Goal: Task Accomplishment & Management: Complete application form

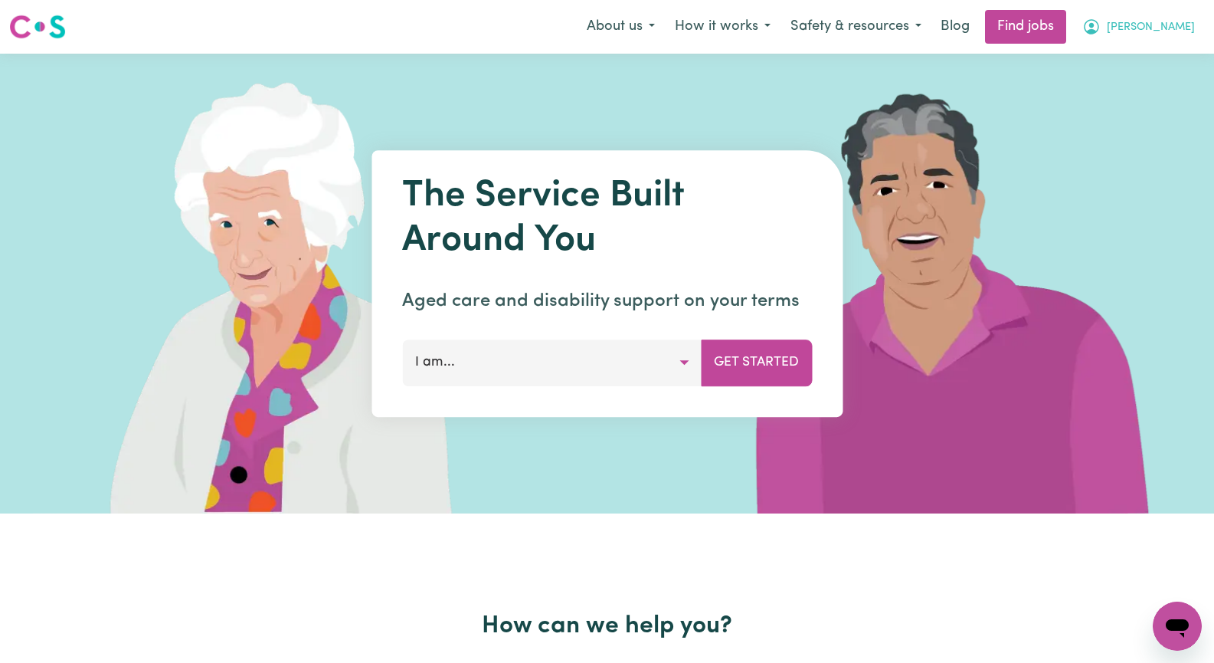
click at [1193, 27] on span "[PERSON_NAME]" at bounding box center [1151, 27] width 88 height 17
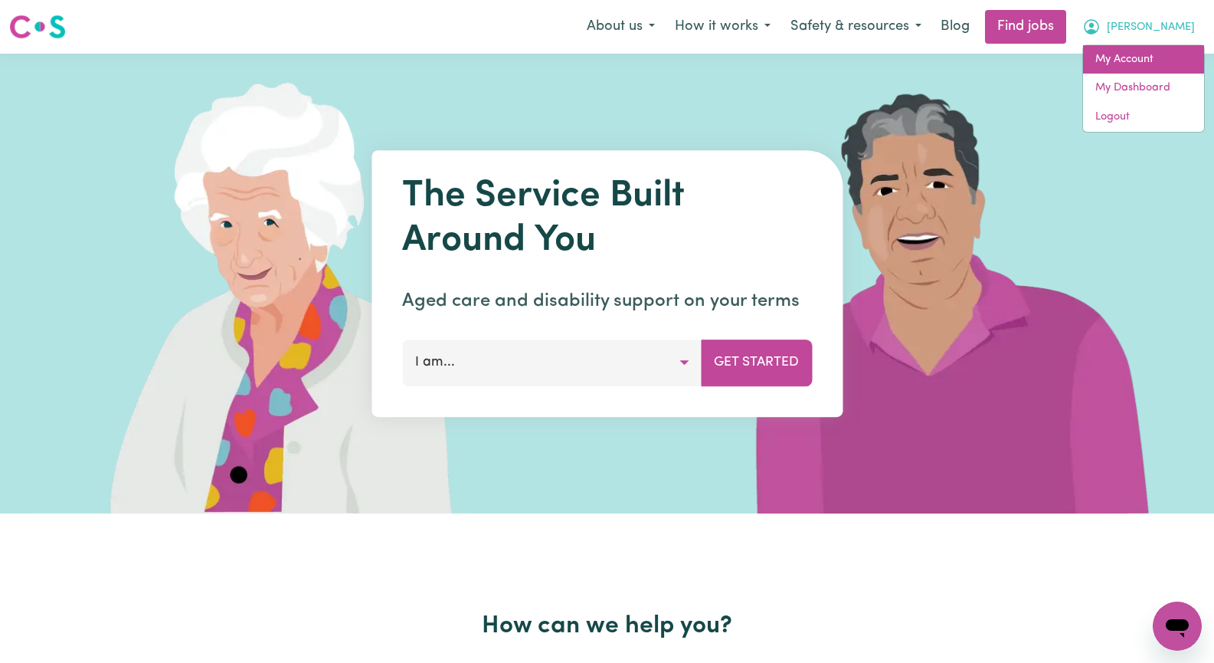
click at [1155, 62] on link "My Account" at bounding box center [1143, 59] width 121 height 29
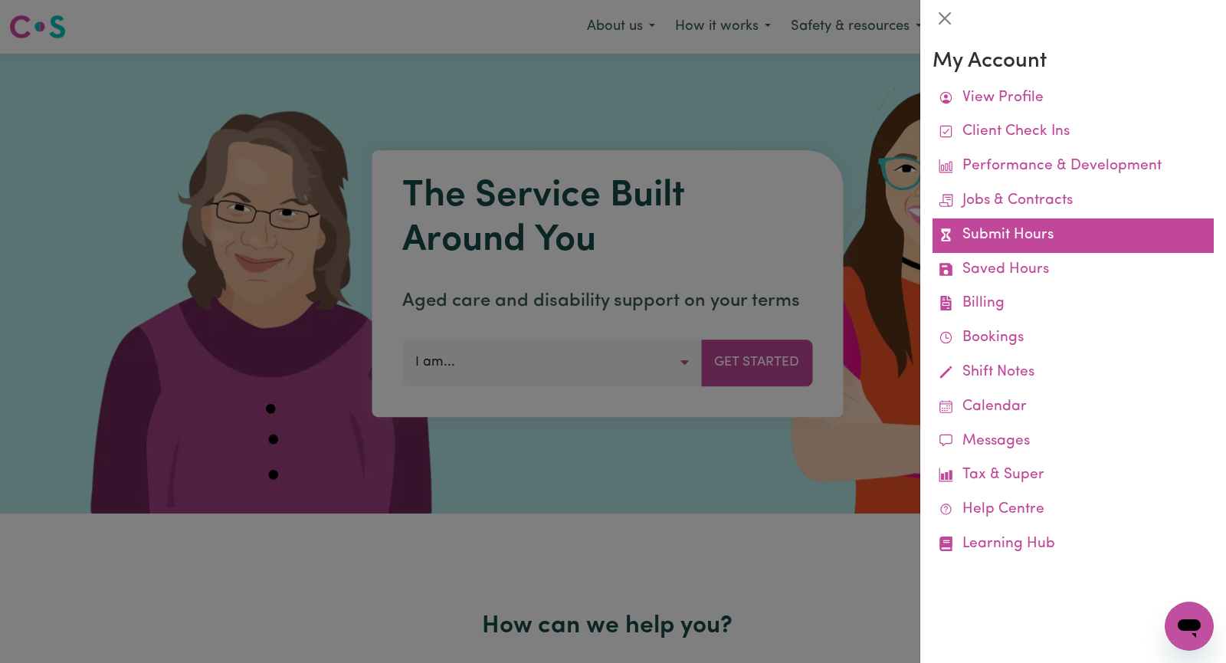
click at [1091, 232] on link "Submit Hours" at bounding box center [1072, 235] width 281 height 34
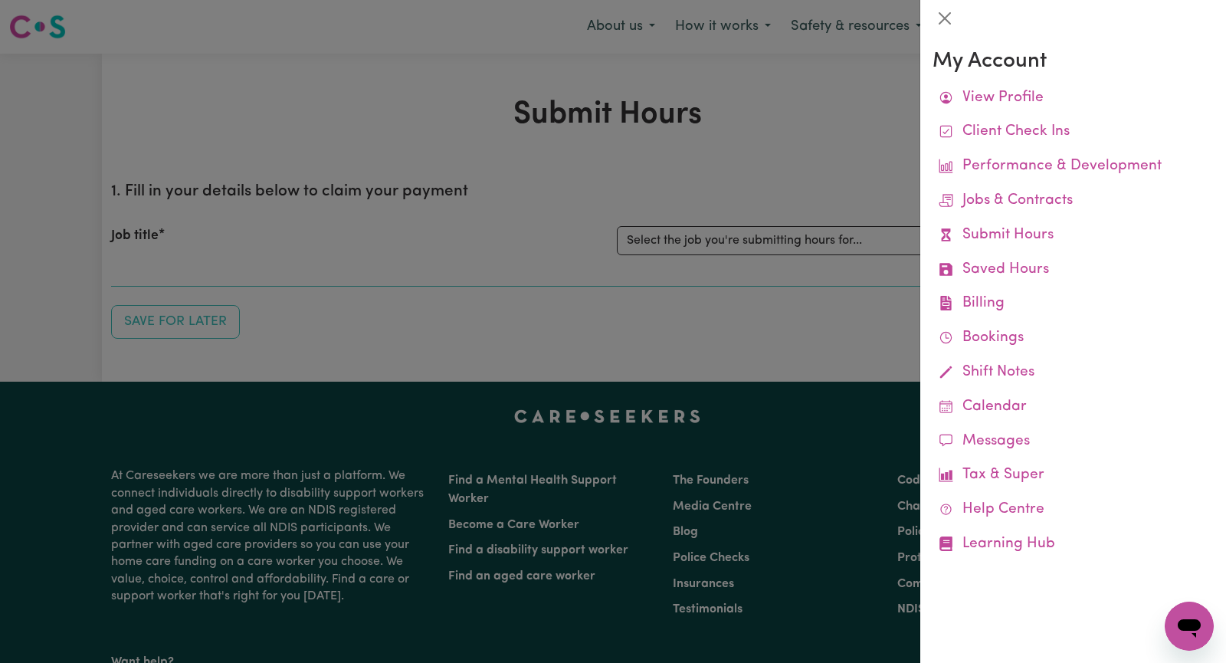
click at [774, 169] on div at bounding box center [613, 331] width 1226 height 663
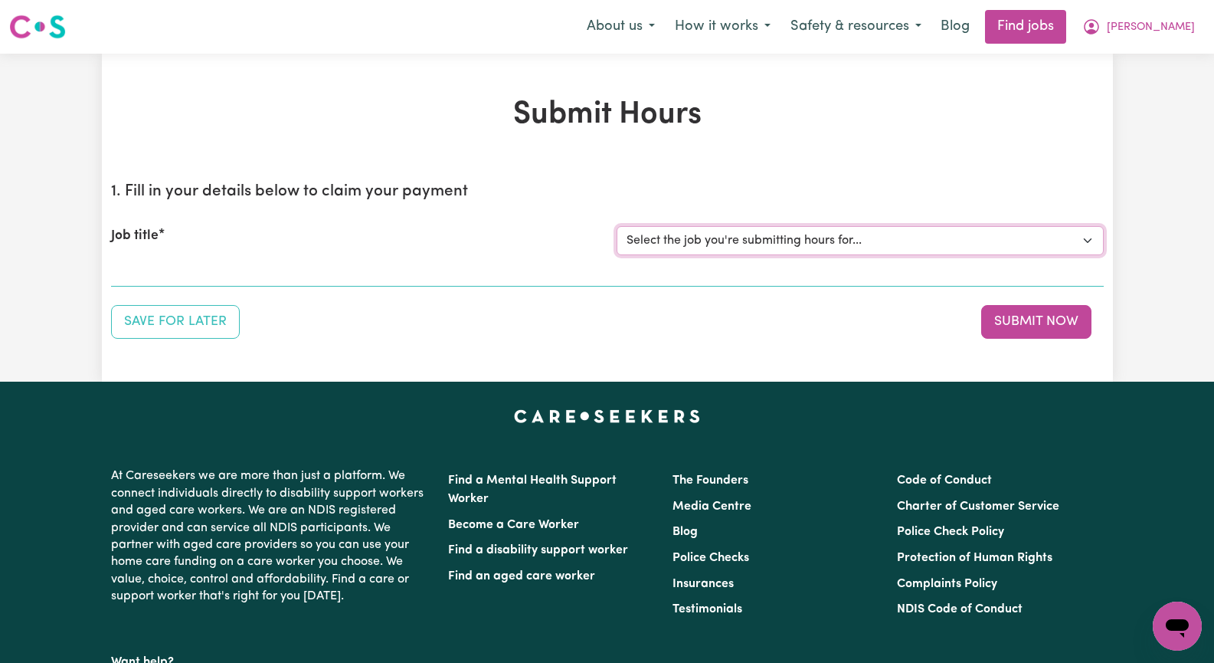
click at [1089, 238] on select "Select the job you're submitting hours for... [[PERSON_NAME]] Seeking Mature, P…" at bounding box center [860, 240] width 487 height 29
click at [617, 226] on select "Select the job you're submitting hours for... [[PERSON_NAME]] Seeking Mature, P…" at bounding box center [860, 240] width 487 height 29
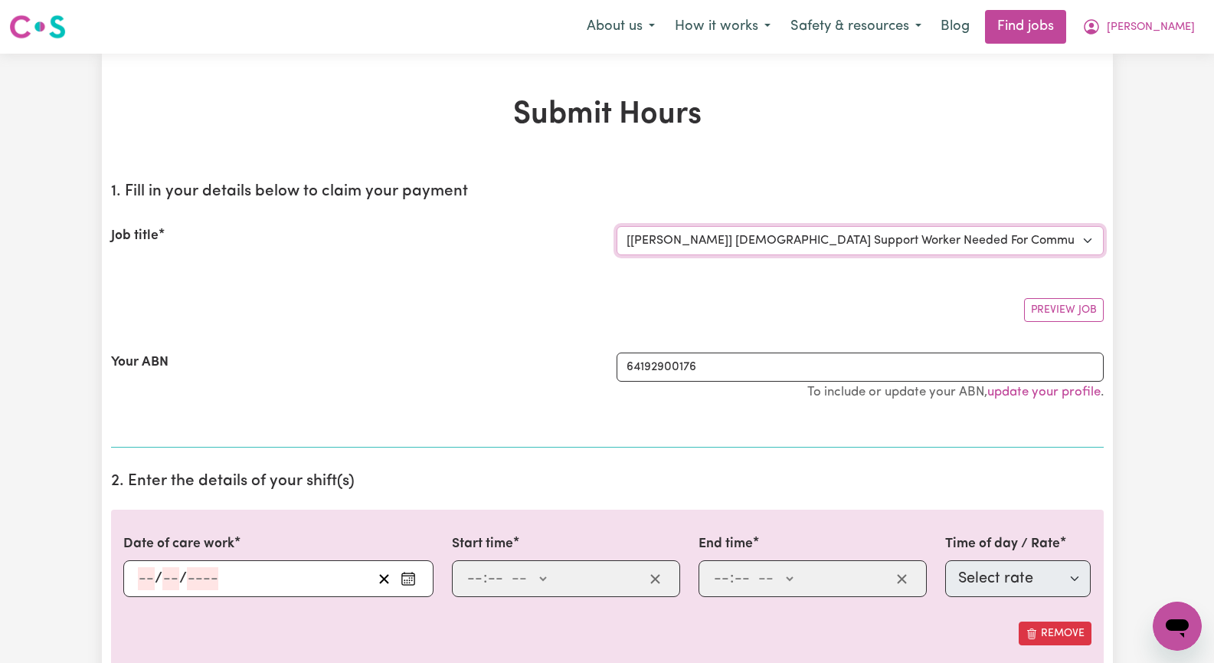
select select "0"
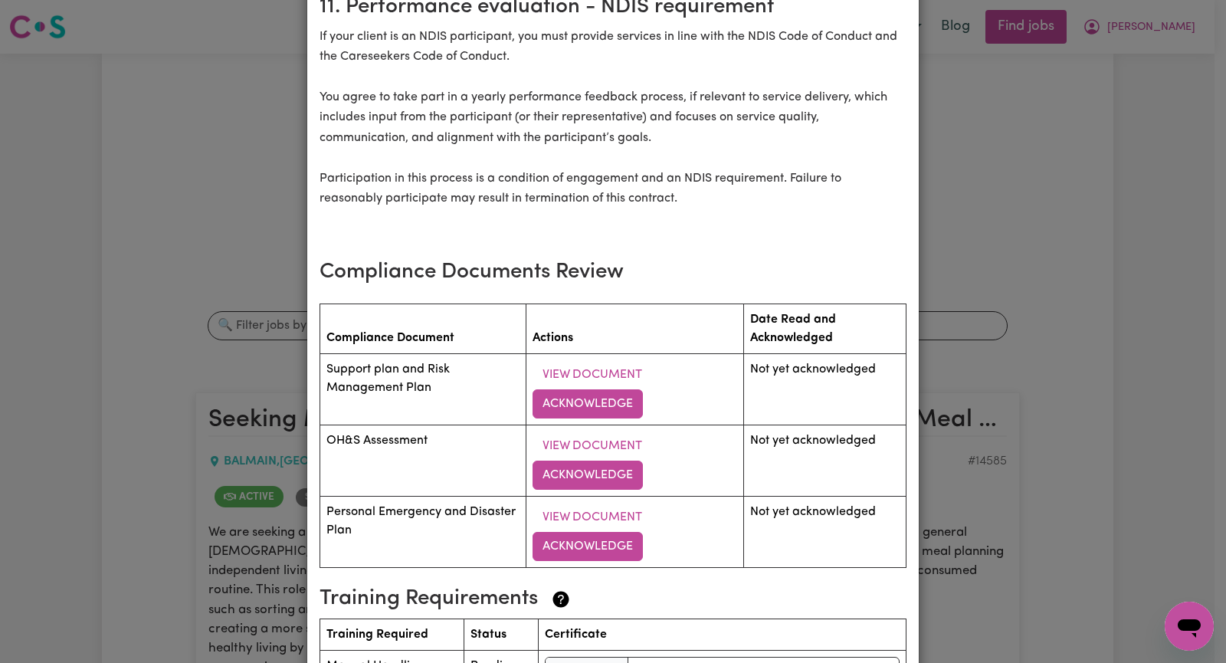
scroll to position [1992, 0]
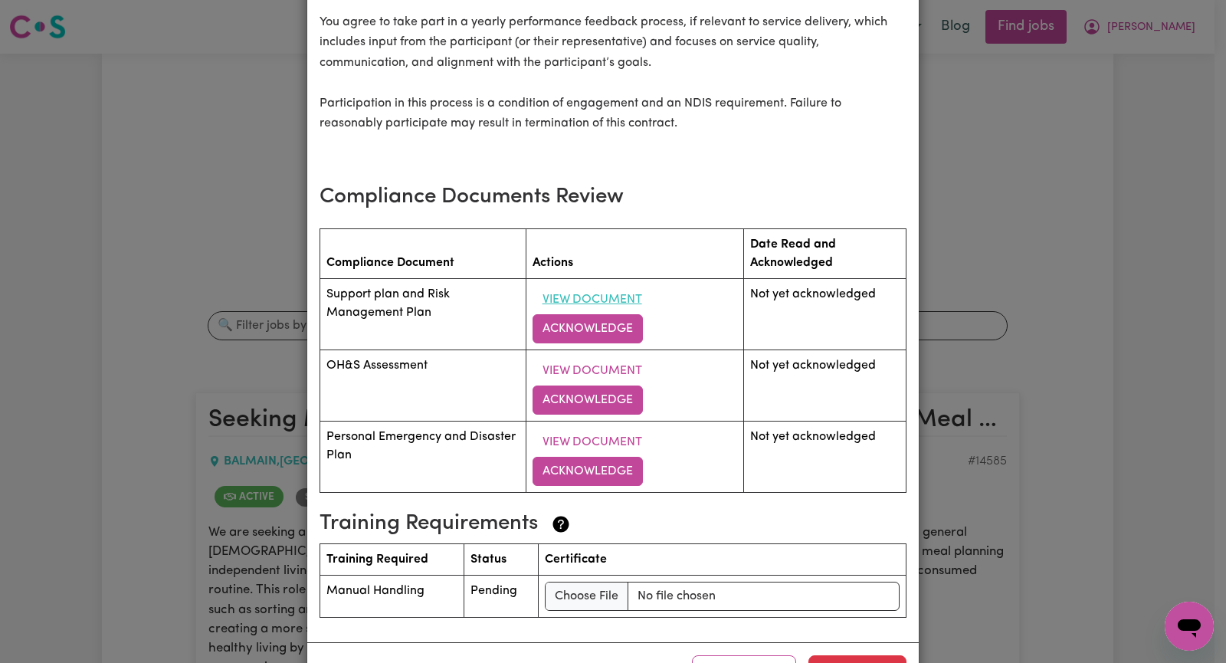
click at [603, 285] on button "View Document" at bounding box center [592, 299] width 120 height 29
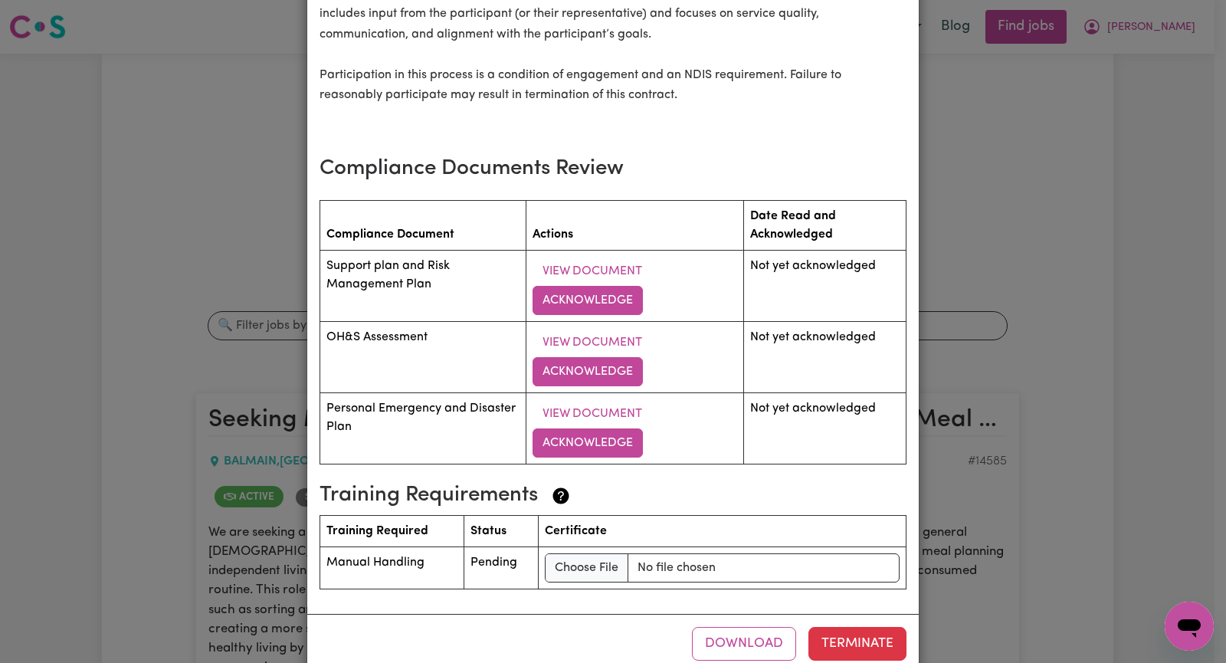
scroll to position [2033, 0]
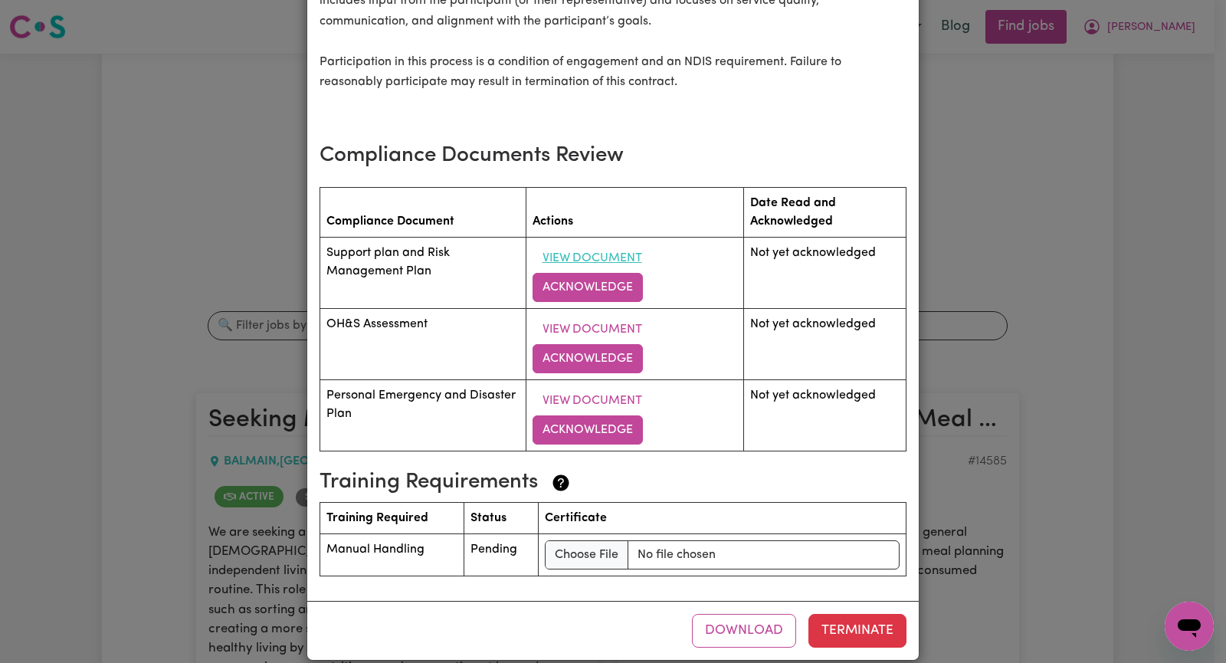
click at [585, 244] on button "View Document" at bounding box center [592, 258] width 120 height 29
click at [588, 273] on button "Acknowledge" at bounding box center [587, 287] width 110 height 29
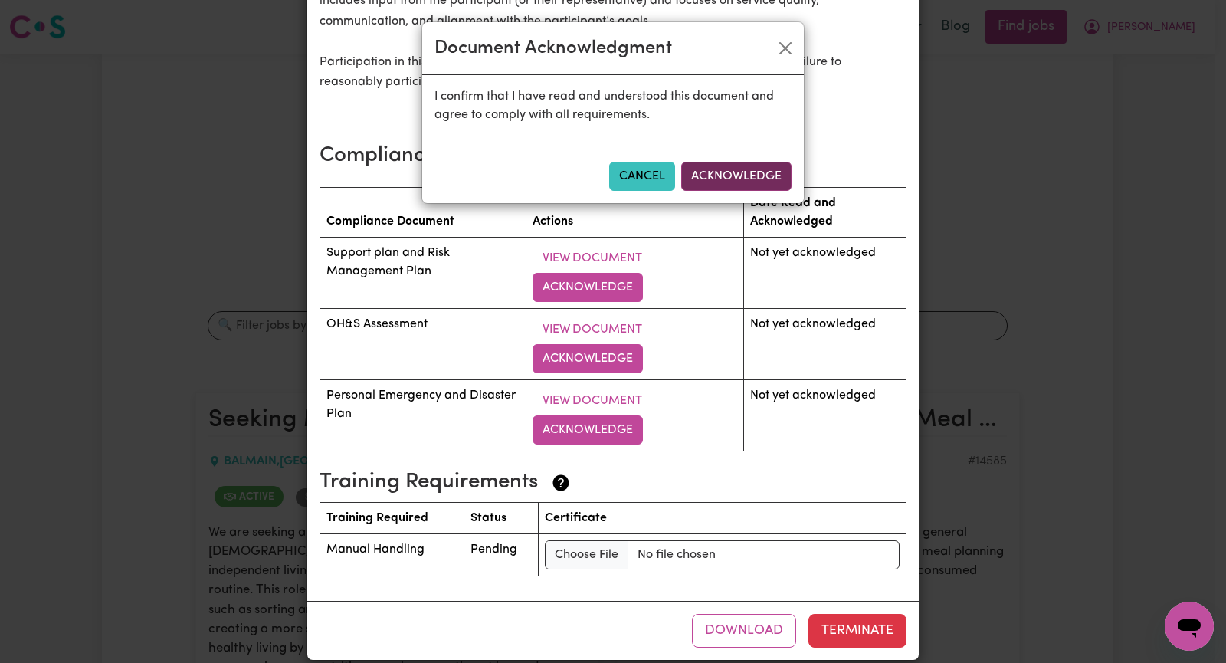
click at [721, 169] on button "Acknowledge" at bounding box center [736, 176] width 110 height 29
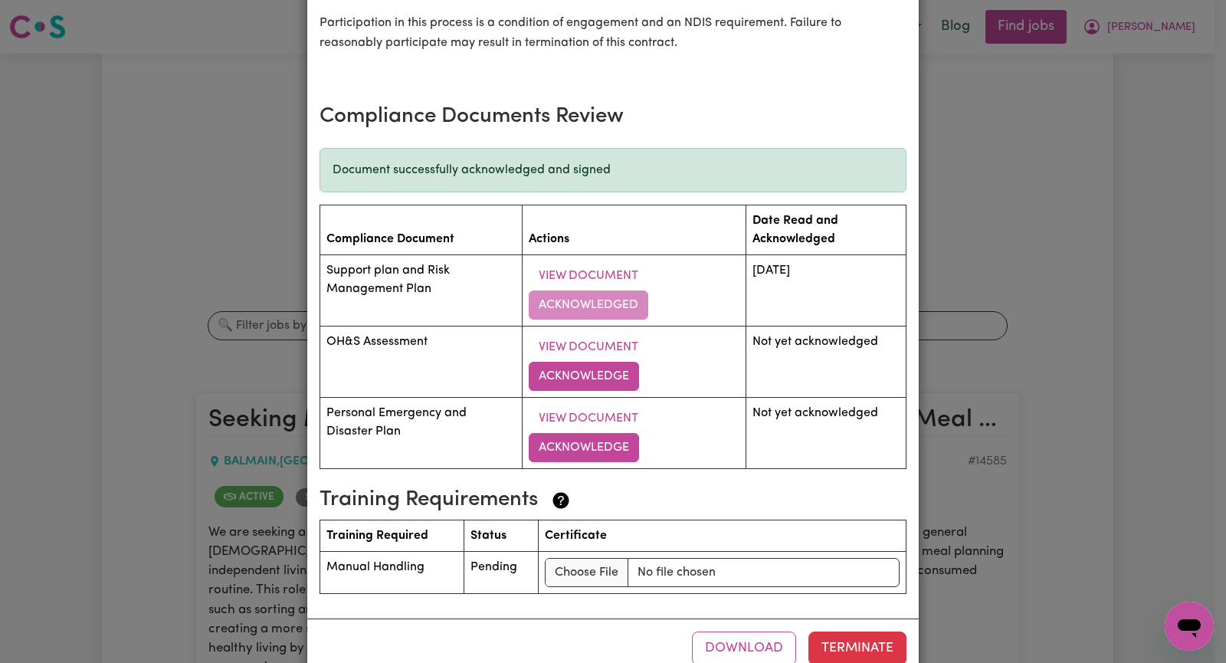
scroll to position [2090, 0]
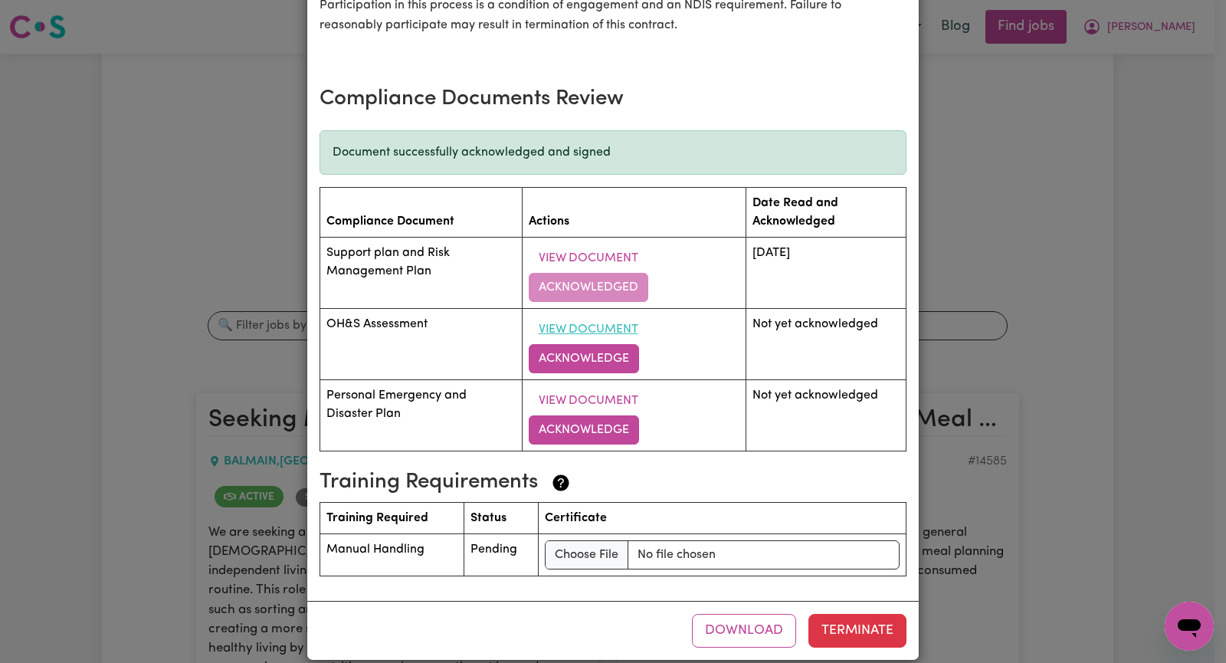
click at [595, 315] on button "View Document" at bounding box center [589, 329] width 120 height 29
click at [594, 344] on button "Acknowledge" at bounding box center [584, 358] width 110 height 29
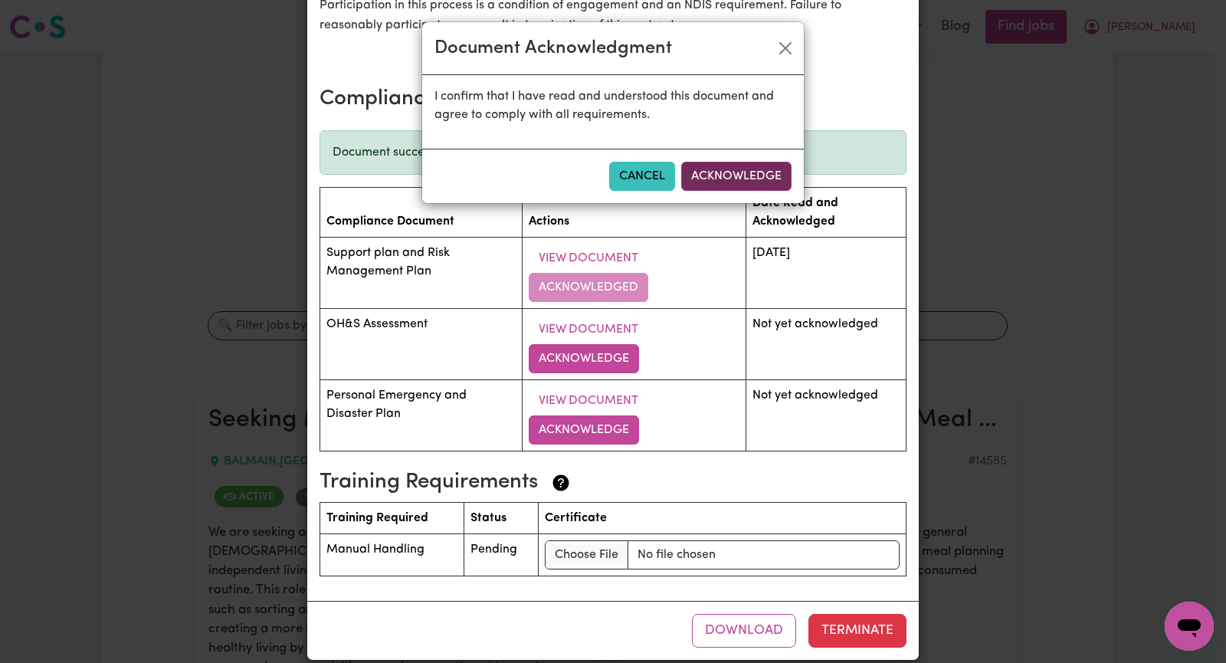
click at [736, 170] on button "Acknowledge" at bounding box center [736, 176] width 110 height 29
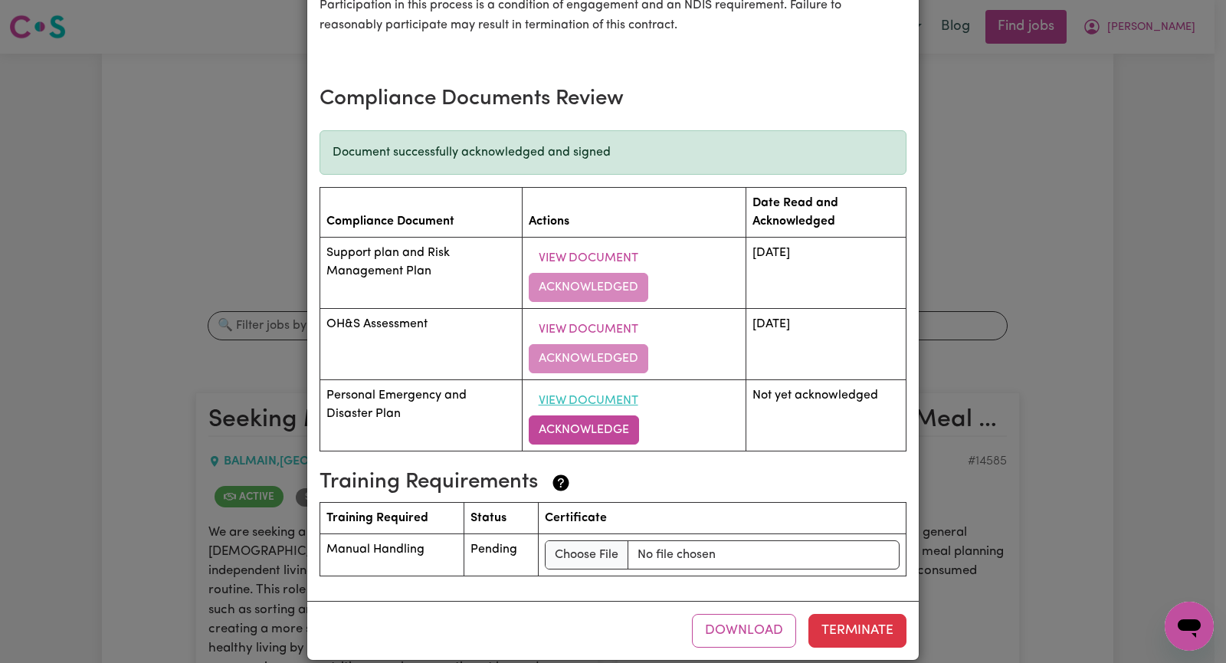
click at [594, 386] on button "View Document" at bounding box center [589, 400] width 120 height 29
click at [597, 415] on button "Acknowledge" at bounding box center [584, 429] width 110 height 29
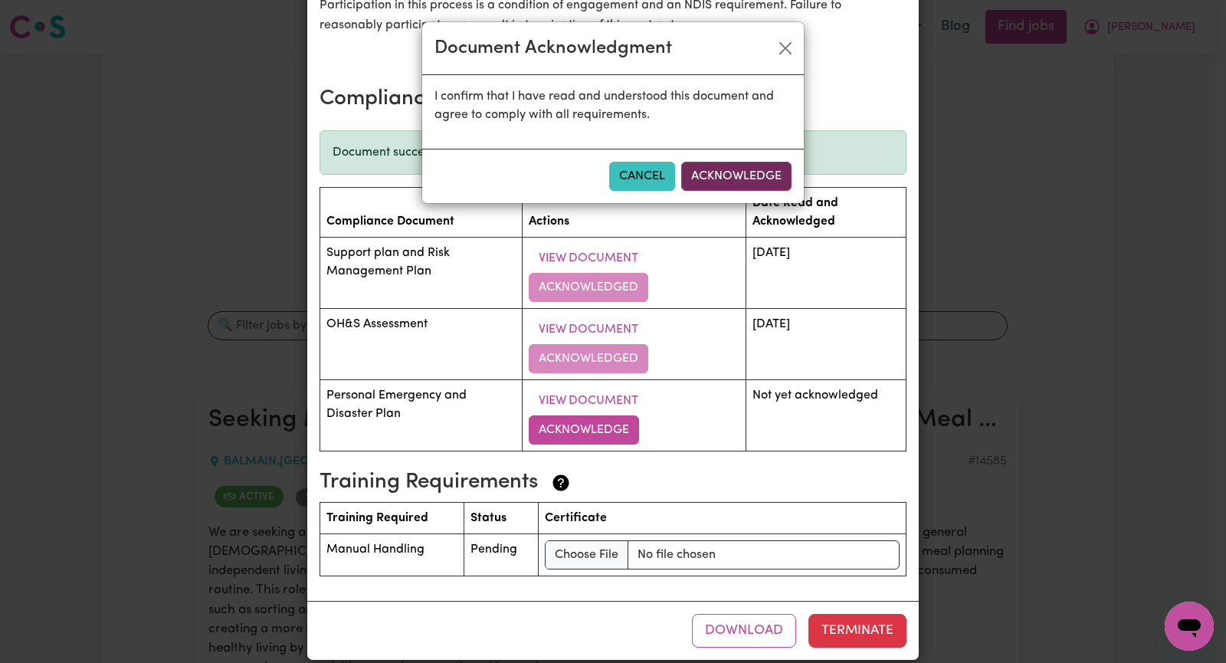
click at [705, 167] on button "Acknowledge" at bounding box center [736, 176] width 110 height 29
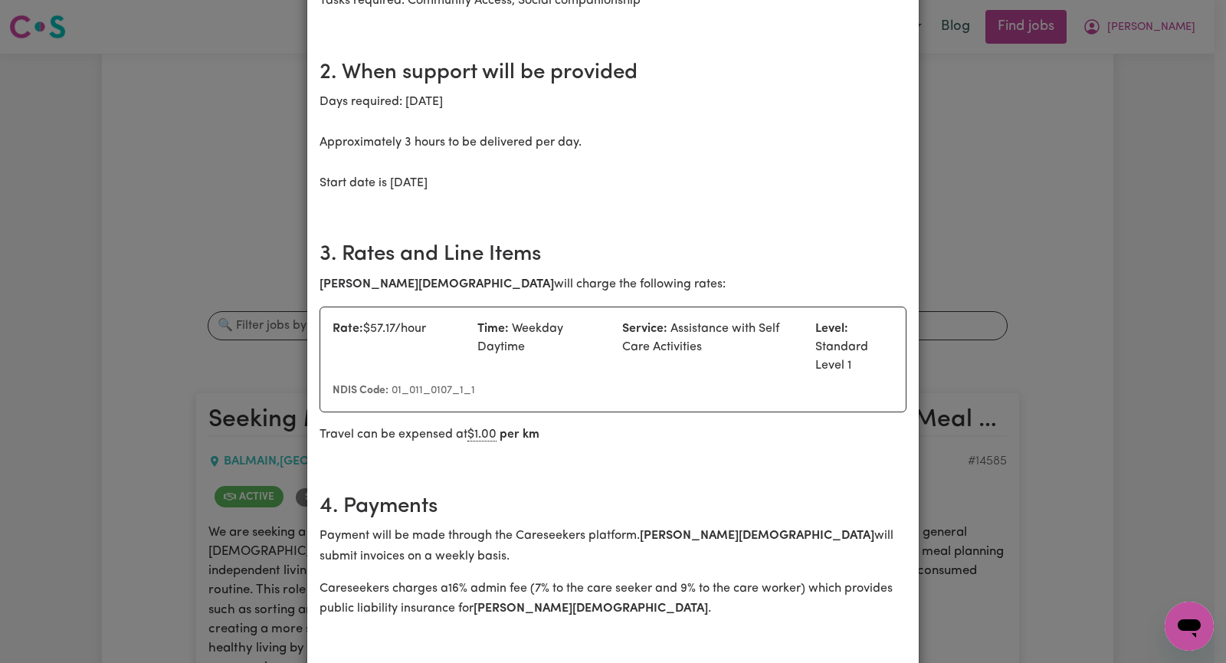
scroll to position [0, 0]
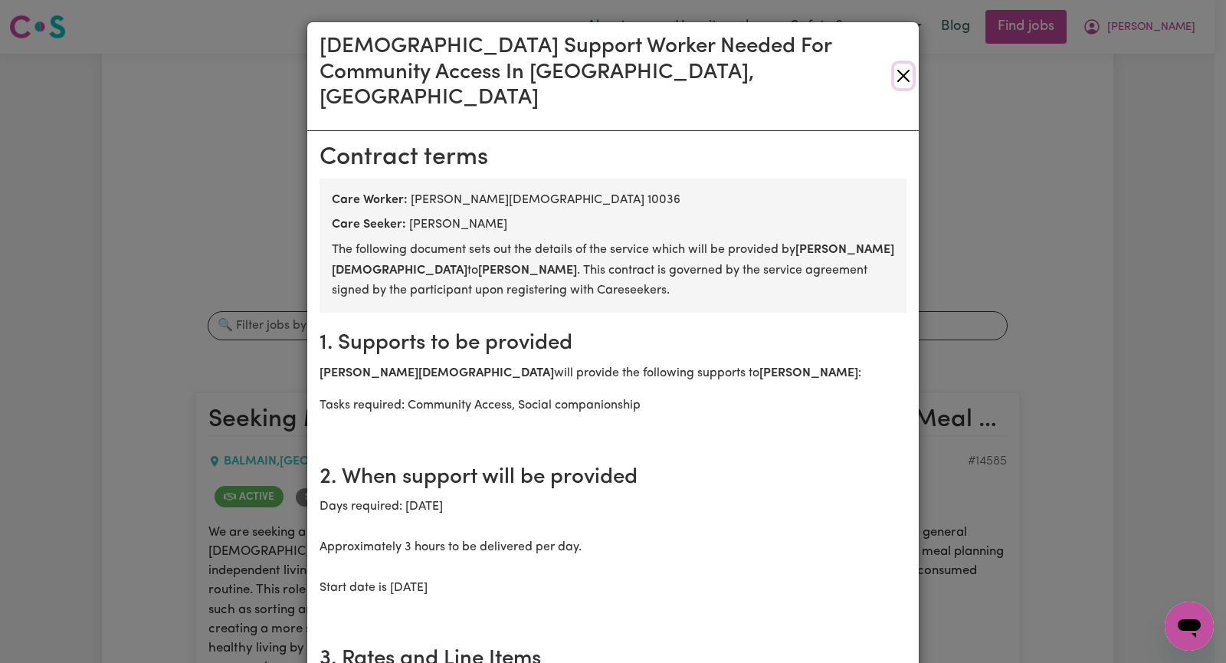
click at [899, 65] on button "Close" at bounding box center [903, 76] width 18 height 25
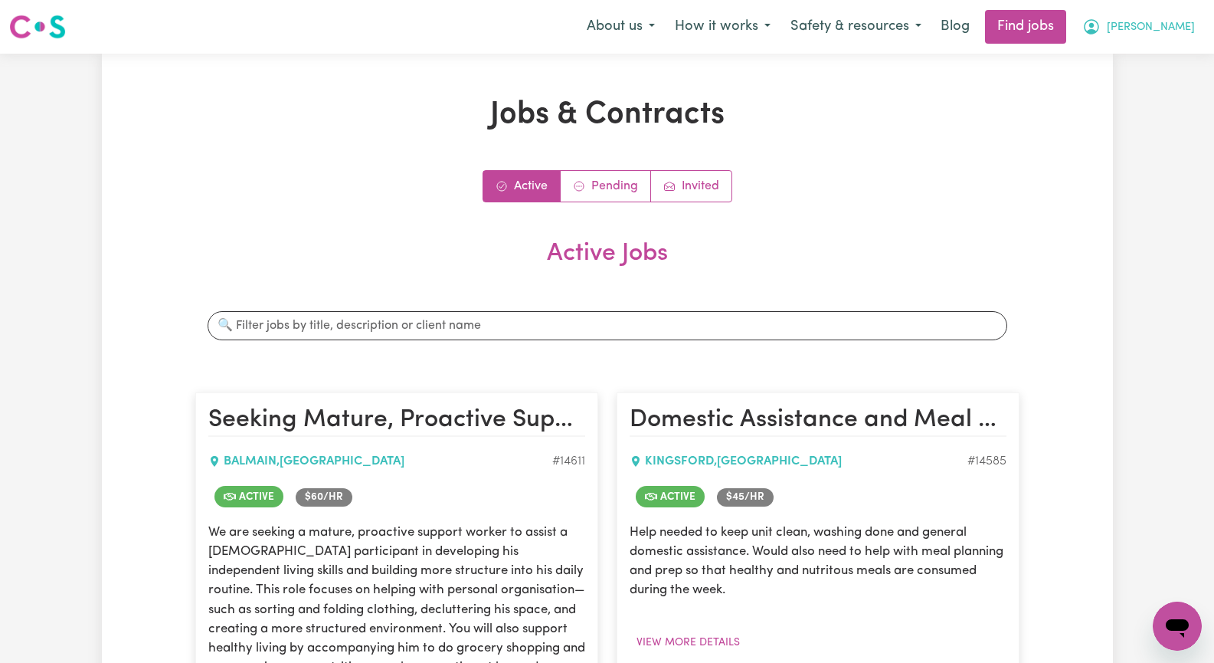
click at [1172, 31] on span "[PERSON_NAME]" at bounding box center [1151, 27] width 88 height 17
click at [1162, 48] on link "My Account" at bounding box center [1143, 59] width 121 height 29
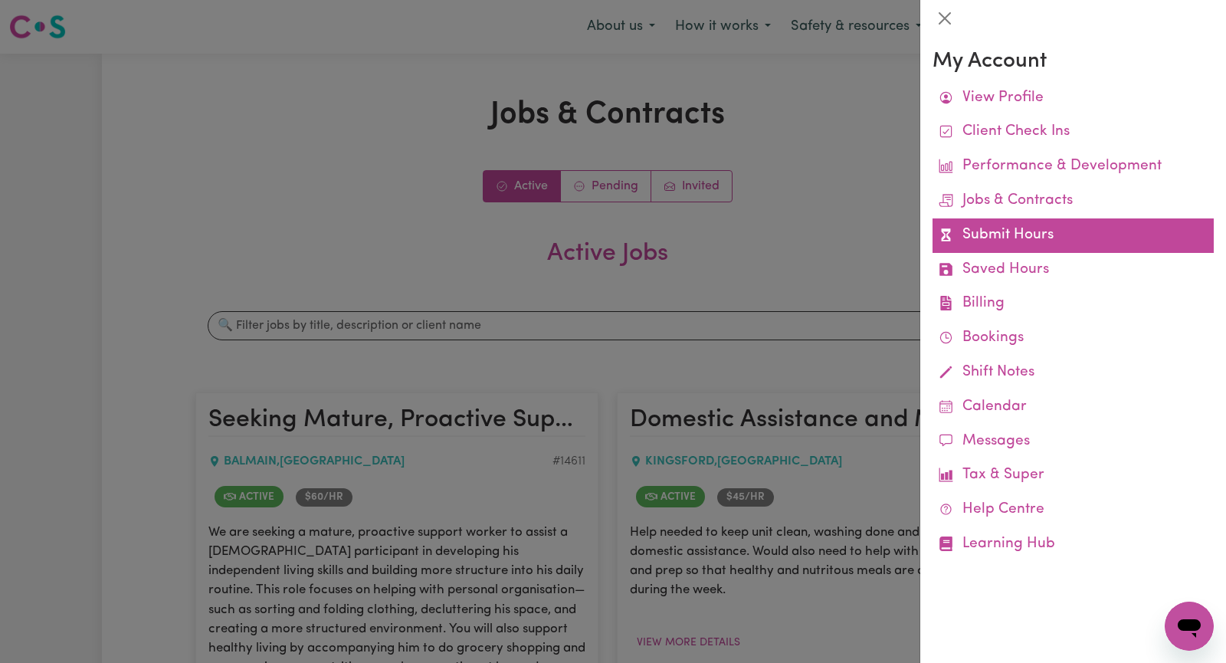
click at [1063, 243] on link "Submit Hours" at bounding box center [1072, 235] width 281 height 34
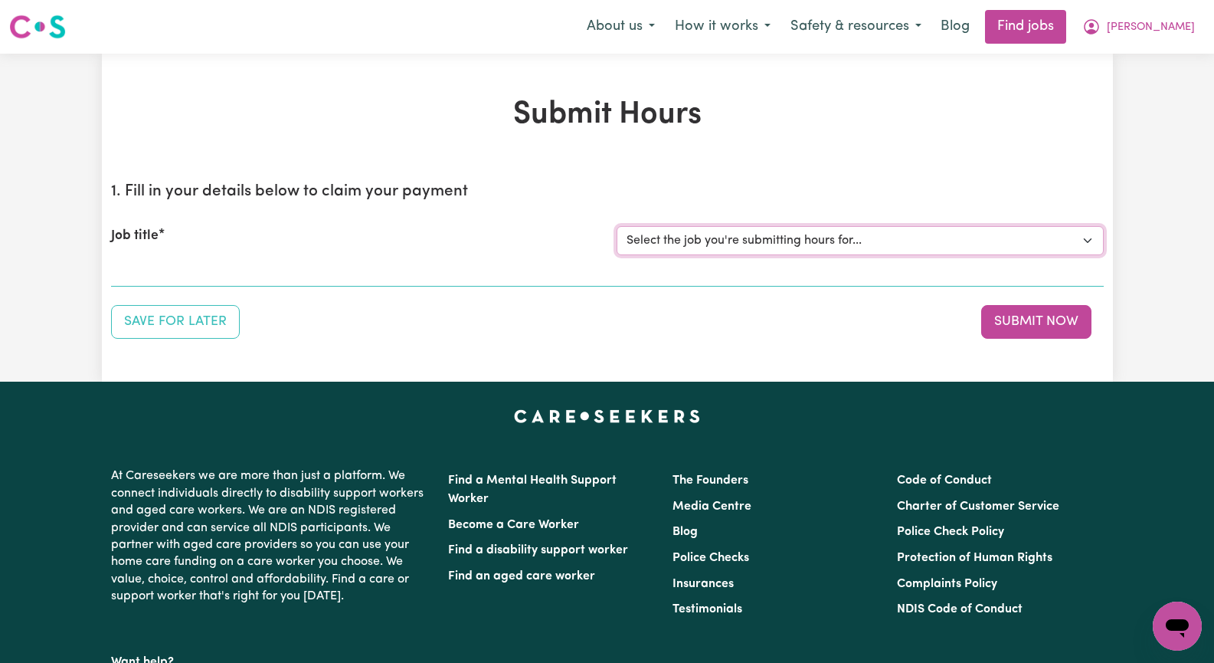
click at [1086, 237] on select "Select the job you're submitting hours for... [[PERSON_NAME]] Seeking Mature, P…" at bounding box center [860, 240] width 487 height 29
select select "14011"
click at [617, 226] on select "Select the job you're submitting hours for... [[PERSON_NAME]] Seeking Mature, P…" at bounding box center [860, 240] width 487 height 29
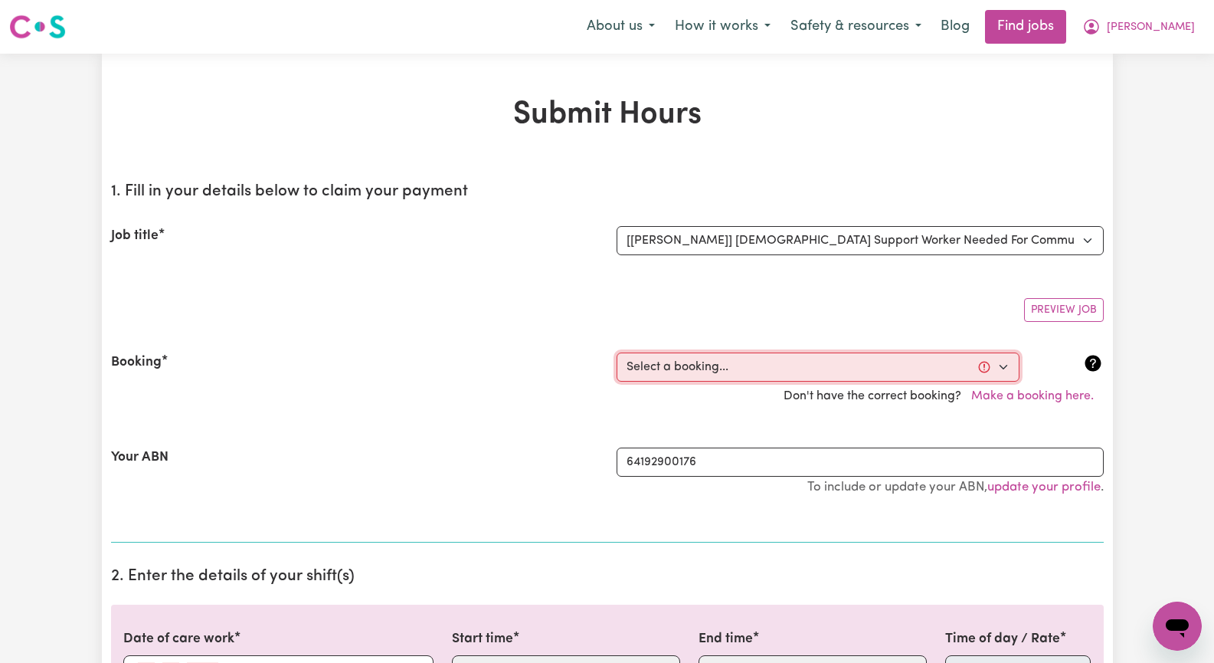
click at [1006, 367] on select "Select a booking... Mon, September 22, 2025 - 09:30am to 11:30am (RECURRING) Mo…" at bounding box center [818, 366] width 403 height 29
click at [895, 307] on div "Preview Job" at bounding box center [607, 304] width 993 height 36
click at [1040, 397] on button "Make a booking here." at bounding box center [1032, 396] width 142 height 29
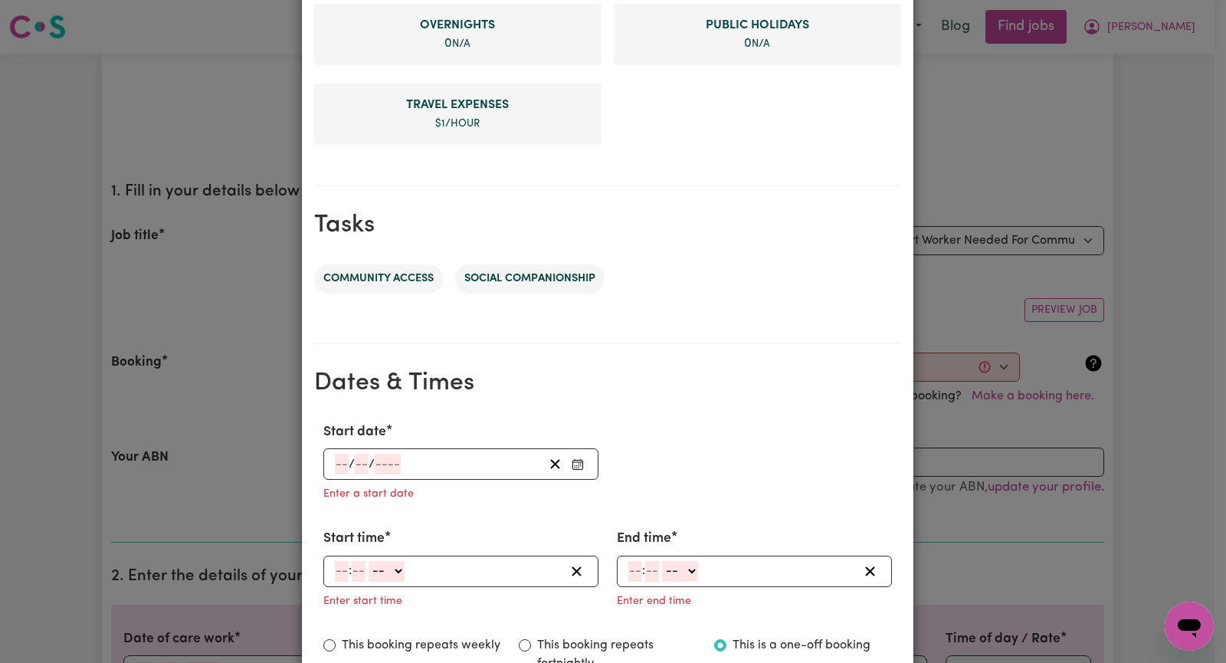
scroll to position [689, 0]
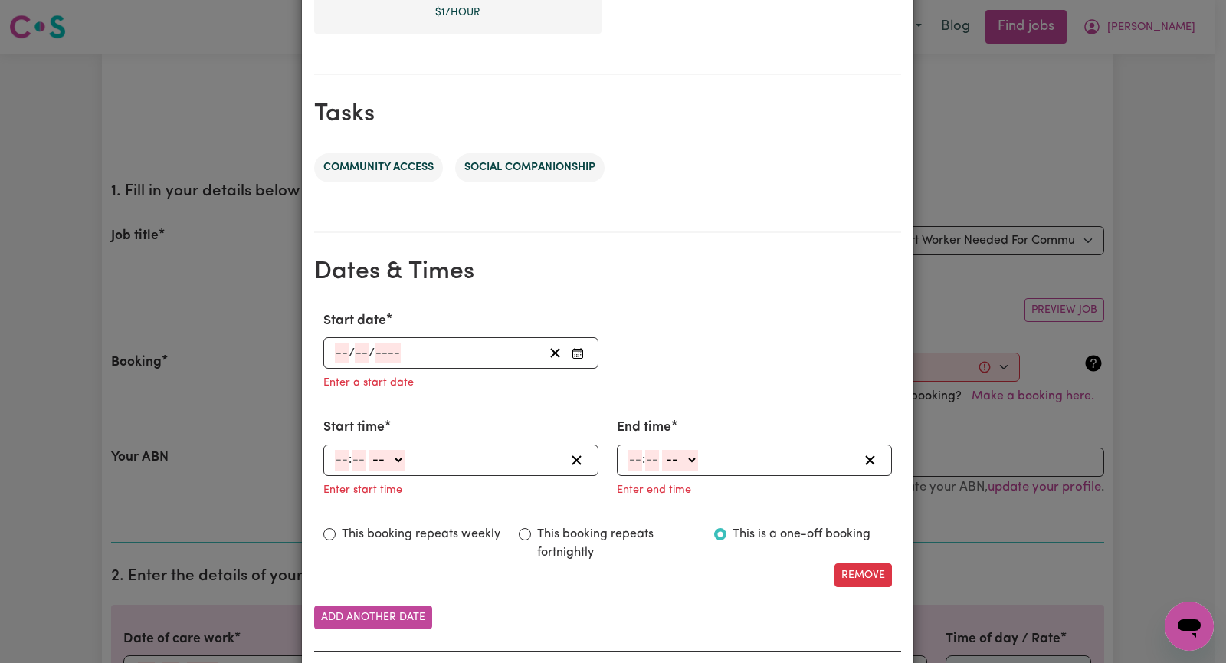
click at [573, 352] on icon "Enter Start date" at bounding box center [577, 353] width 12 height 12
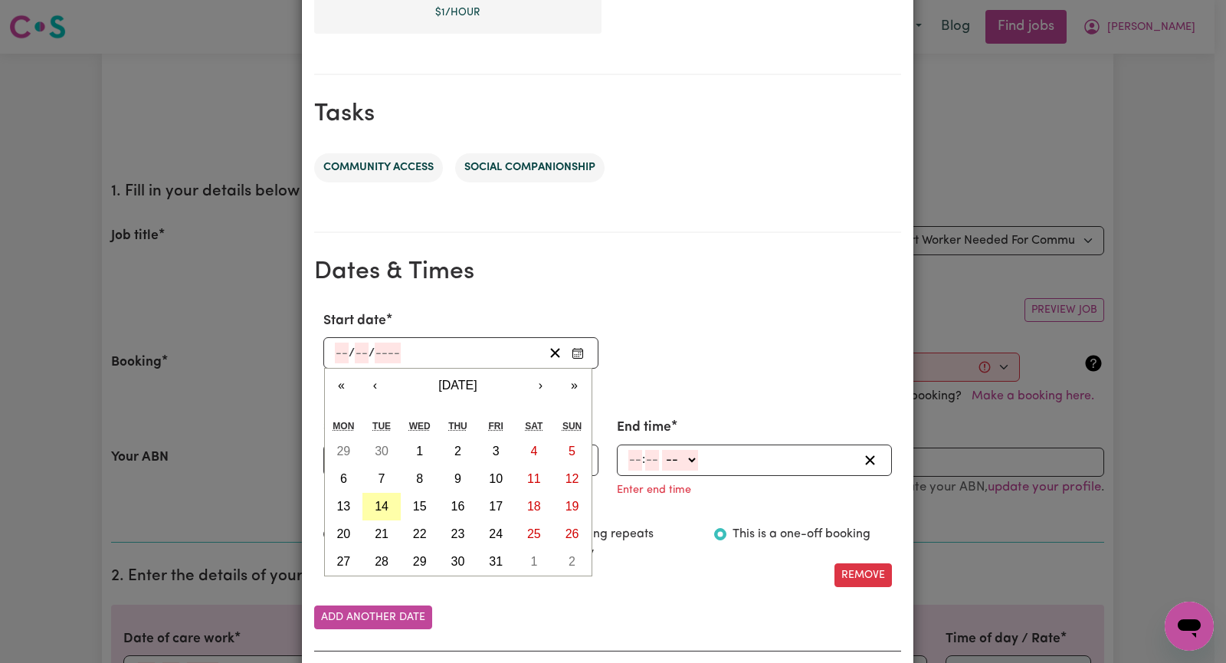
click at [378, 503] on abbr "14" at bounding box center [382, 505] width 14 height 13
type input "[DATE]"
type input "14"
type input "10"
type input "2025"
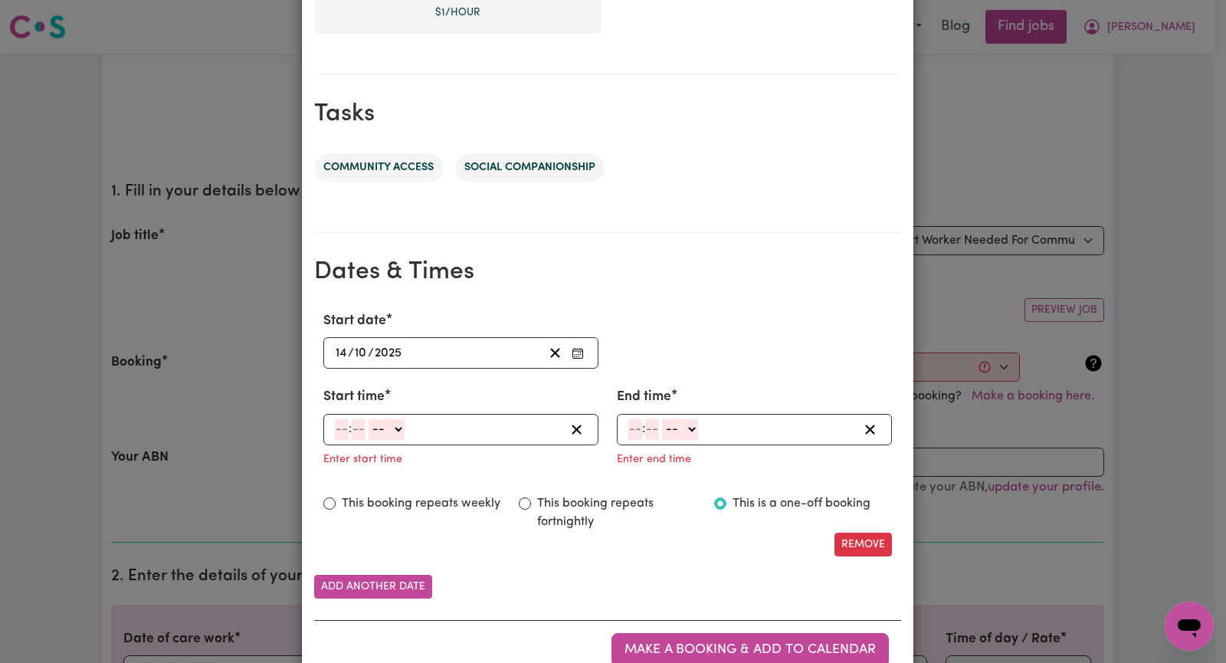
click at [390, 428] on select "-- AM PM" at bounding box center [386, 429] width 36 height 21
select select "am"
click at [368, 419] on select "-- AM PM" at bounding box center [386, 429] width 36 height 21
click at [335, 427] on input "number" at bounding box center [342, 429] width 14 height 21
type input "9"
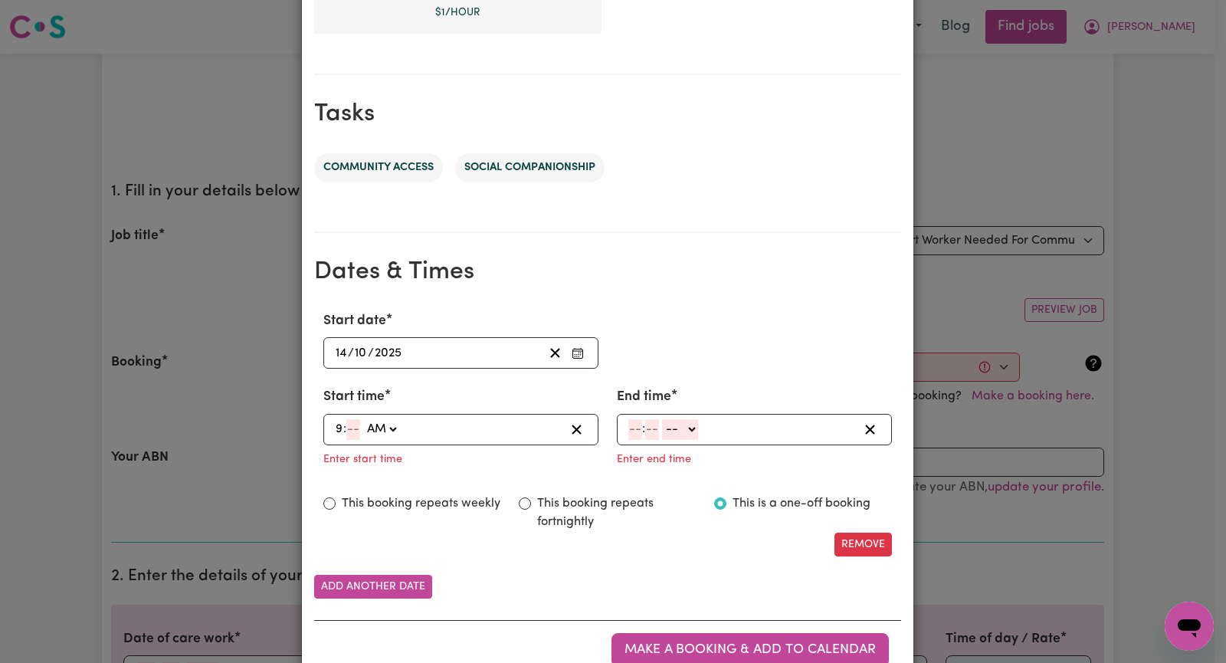
type input "09:03"
type input "3"
type input "09:35"
type input "35"
click at [630, 434] on input "number" at bounding box center [635, 429] width 14 height 21
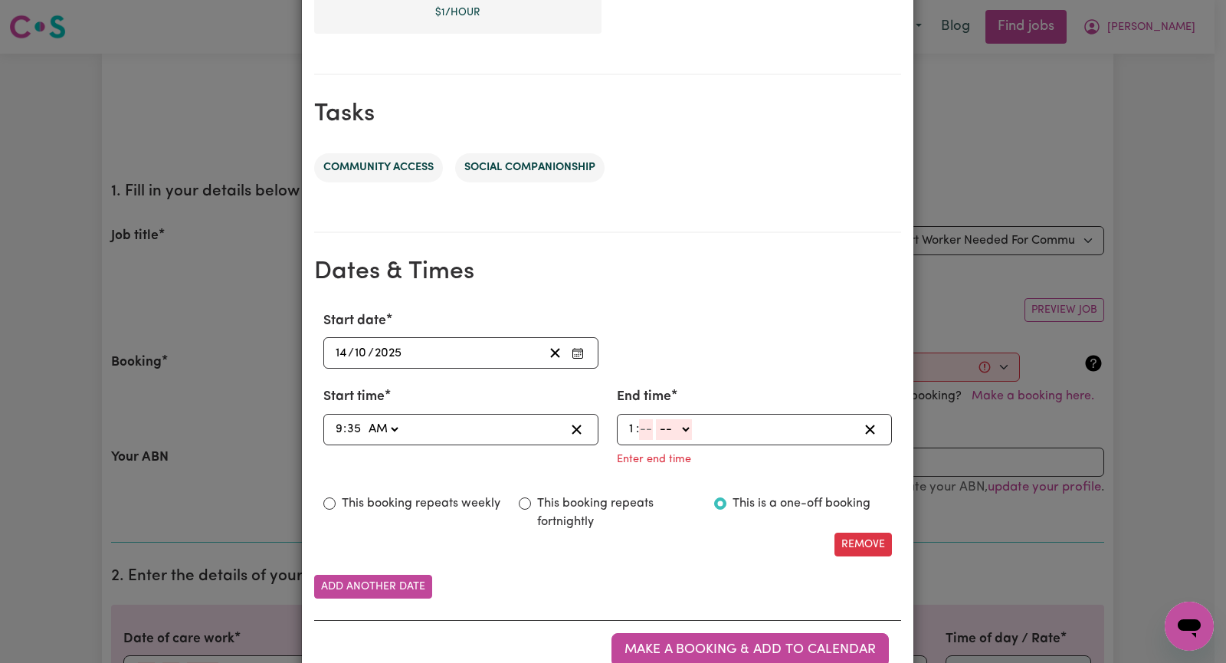
type input "1"
click at [639, 431] on input "number" at bounding box center [646, 429] width 14 height 21
type input "10"
click at [683, 428] on select "-- AM PM" at bounding box center [674, 429] width 36 height 21
select select "pm"
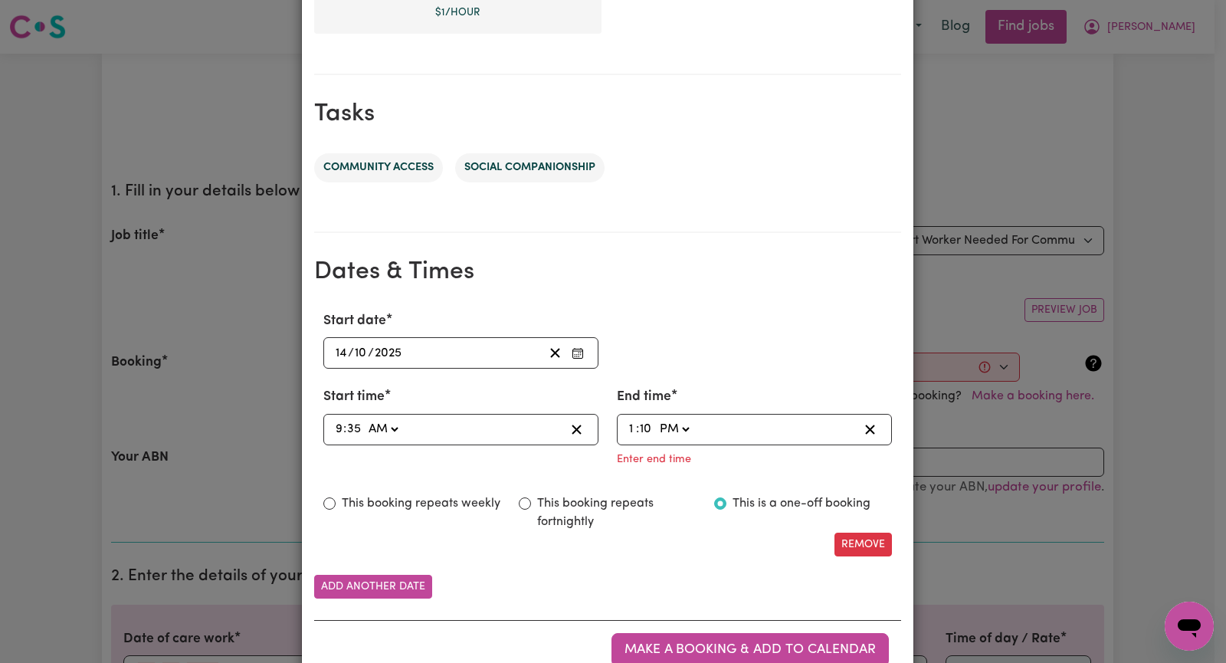
click at [656, 419] on select "-- AM PM" at bounding box center [674, 429] width 36 height 21
type input "13:10"
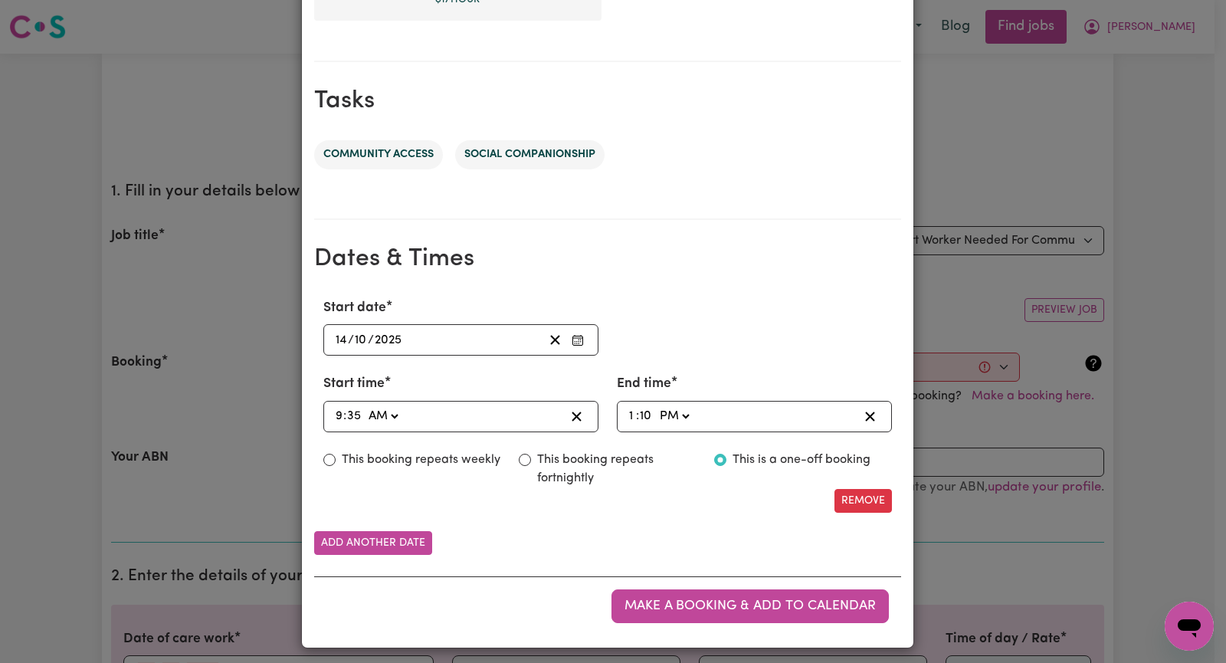
scroll to position [709, 0]
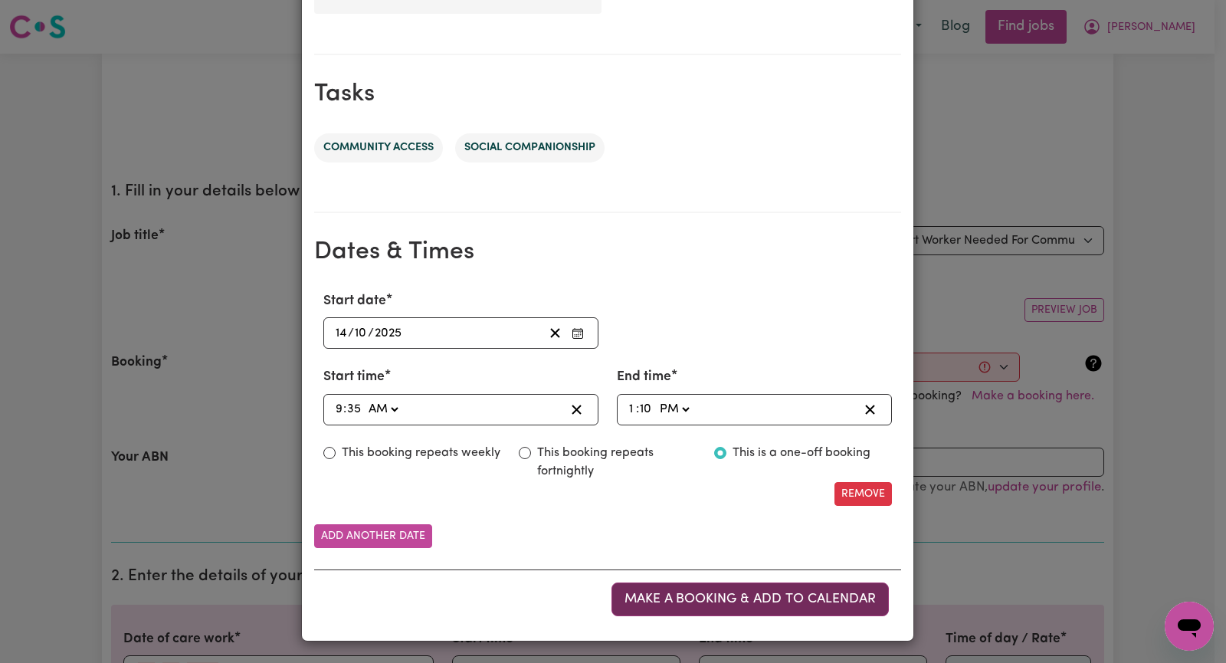
click at [663, 594] on span "Make a booking & add to calendar" at bounding box center [749, 598] width 251 height 13
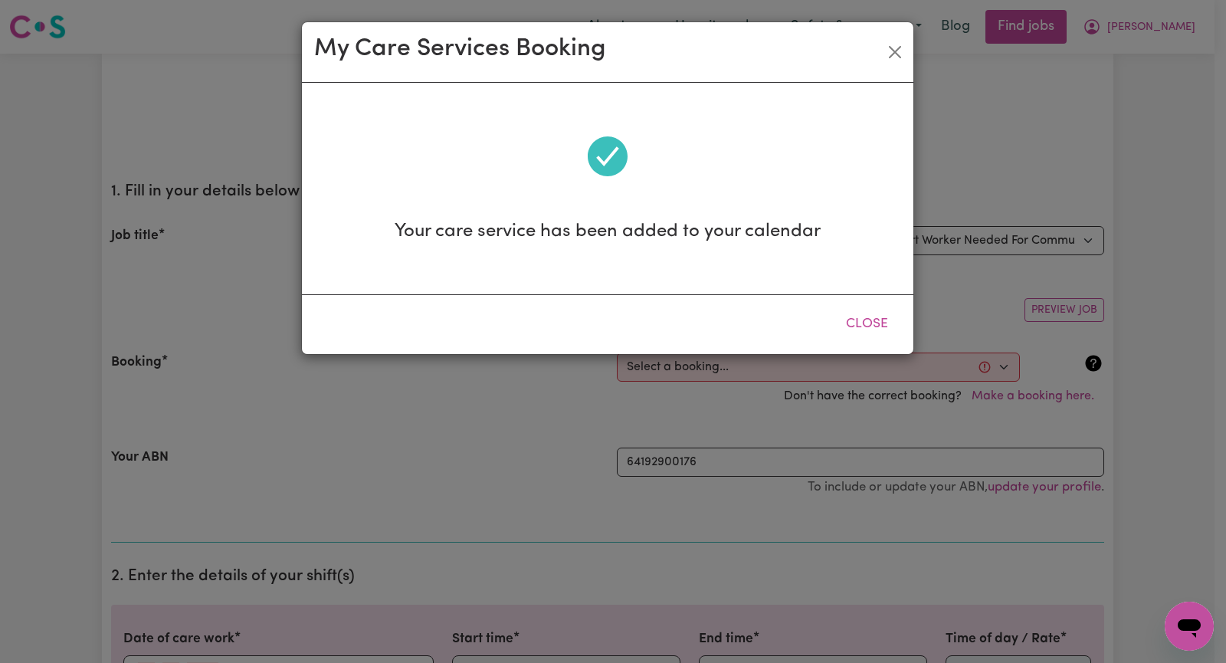
scroll to position [0, 0]
click at [860, 319] on button "Close" at bounding box center [867, 324] width 68 height 34
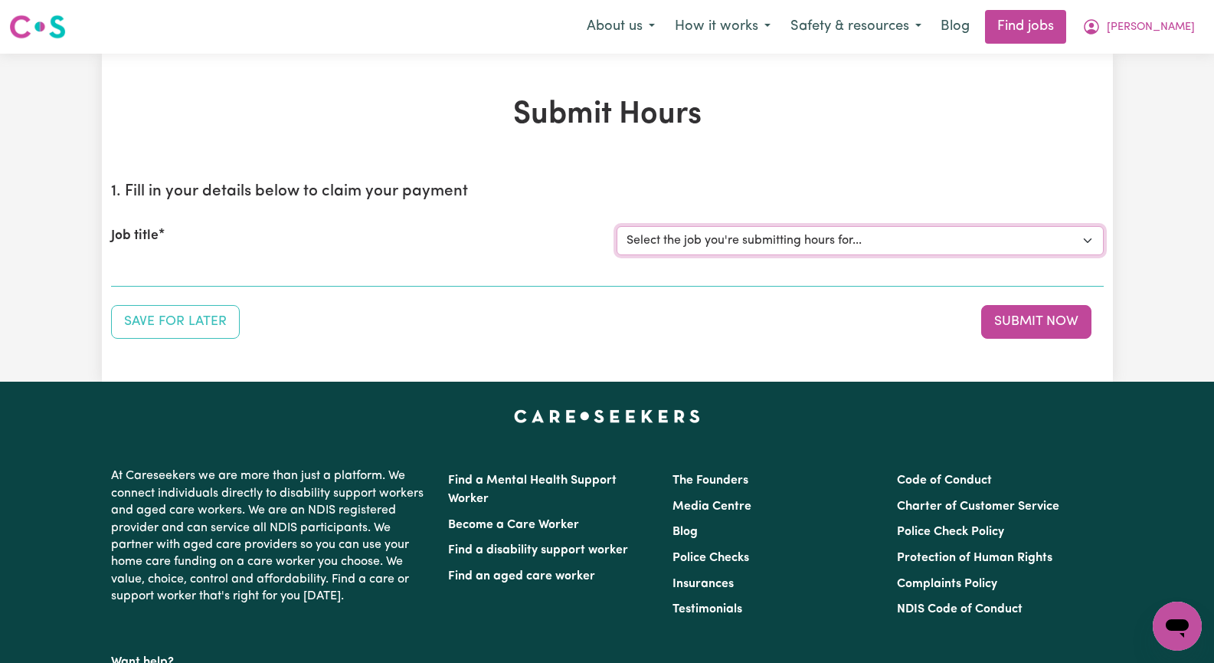
click at [1086, 239] on select "Select the job you're submitting hours for... [[PERSON_NAME]] Seeking Mature, P…" at bounding box center [860, 240] width 487 height 29
select select "14011"
click at [617, 226] on select "Select the job you're submitting hours for... [[PERSON_NAME]] Seeking Mature, P…" at bounding box center [860, 240] width 487 height 29
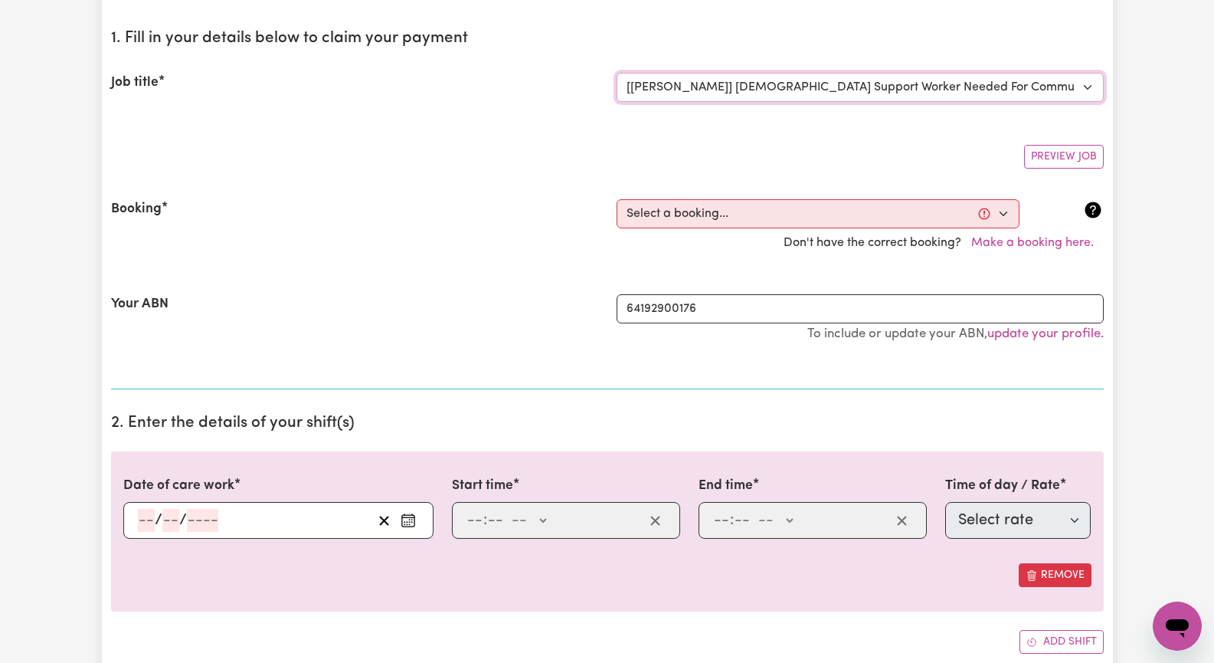
scroll to position [306, 0]
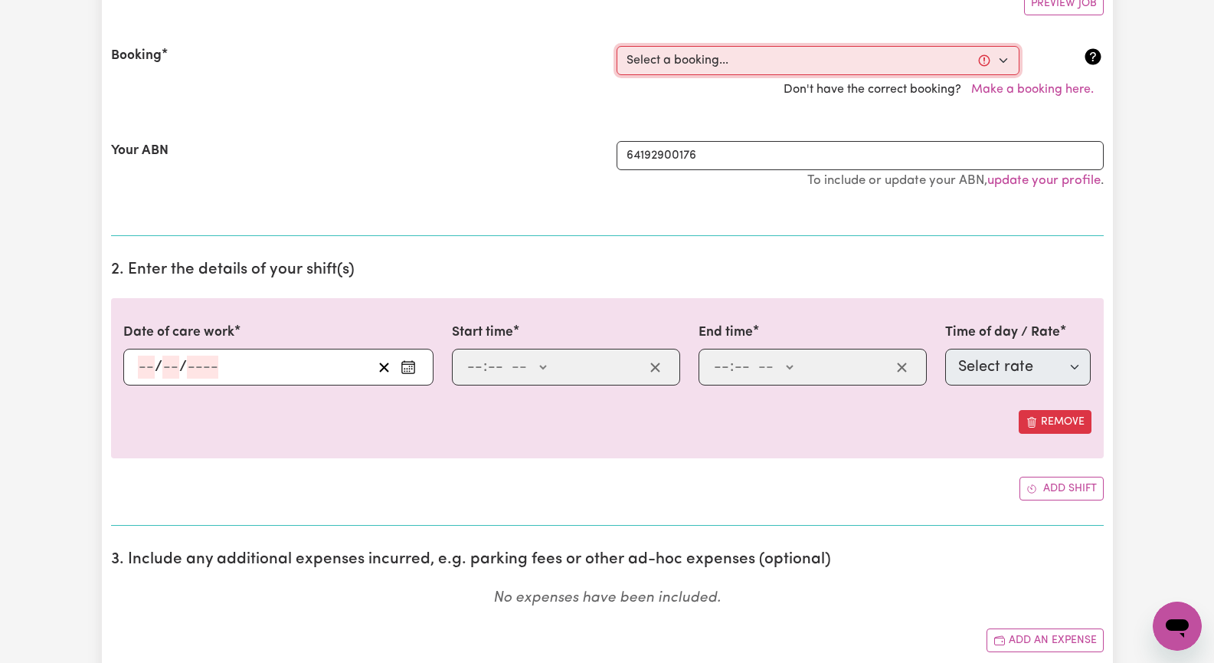
click at [997, 63] on select "Select a booking... [DATE] 09:30am to 11:30am (RECURRING) [DATE] 09:30am to 11:…" at bounding box center [818, 60] width 403 height 29
select select "370747"
click at [617, 46] on select "Select a booking... [DATE] 09:30am to 11:30am (RECURRING) [DATE] 09:30am to 11:…" at bounding box center [818, 60] width 403 height 29
type input "[DATE]"
type input "14"
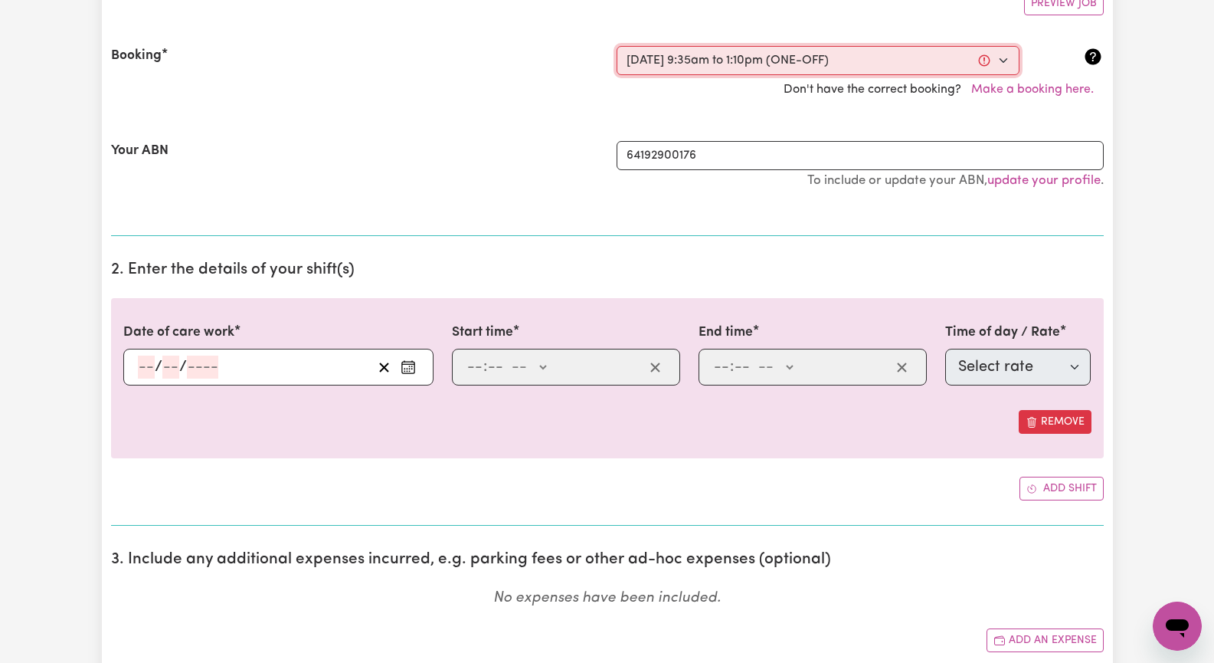
type input "10"
type input "2025"
type input "09:35"
type input "9"
type input "35"
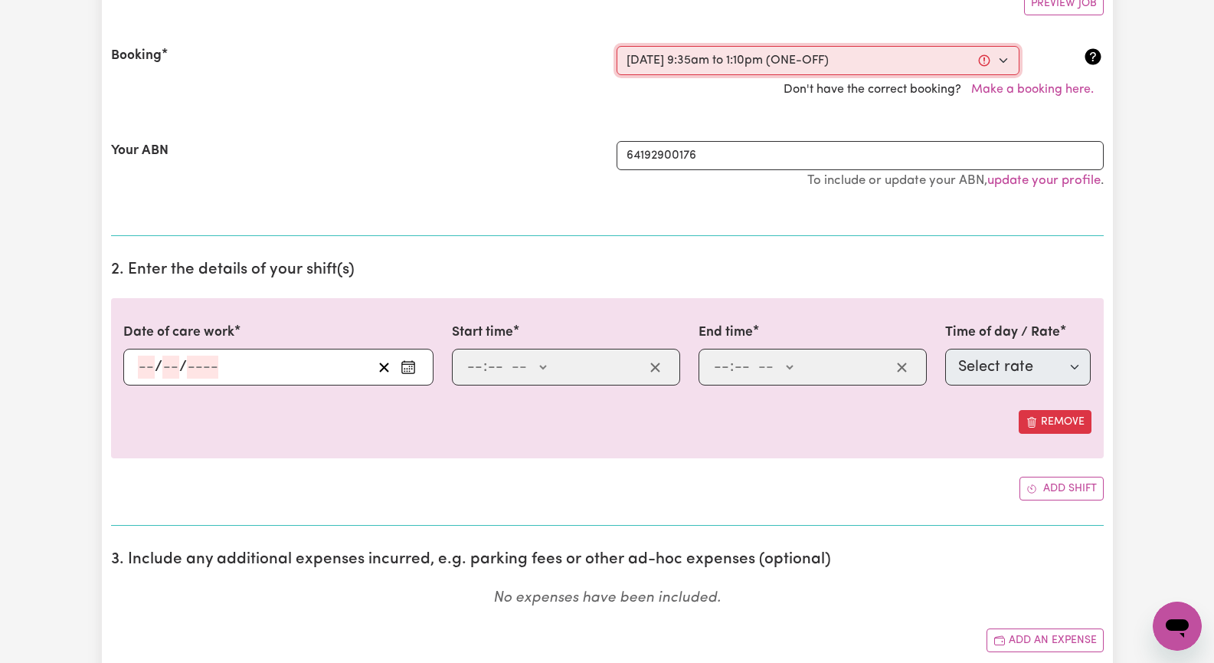
select select "am"
type input "13:10"
type input "1"
type input "10"
select select "pm"
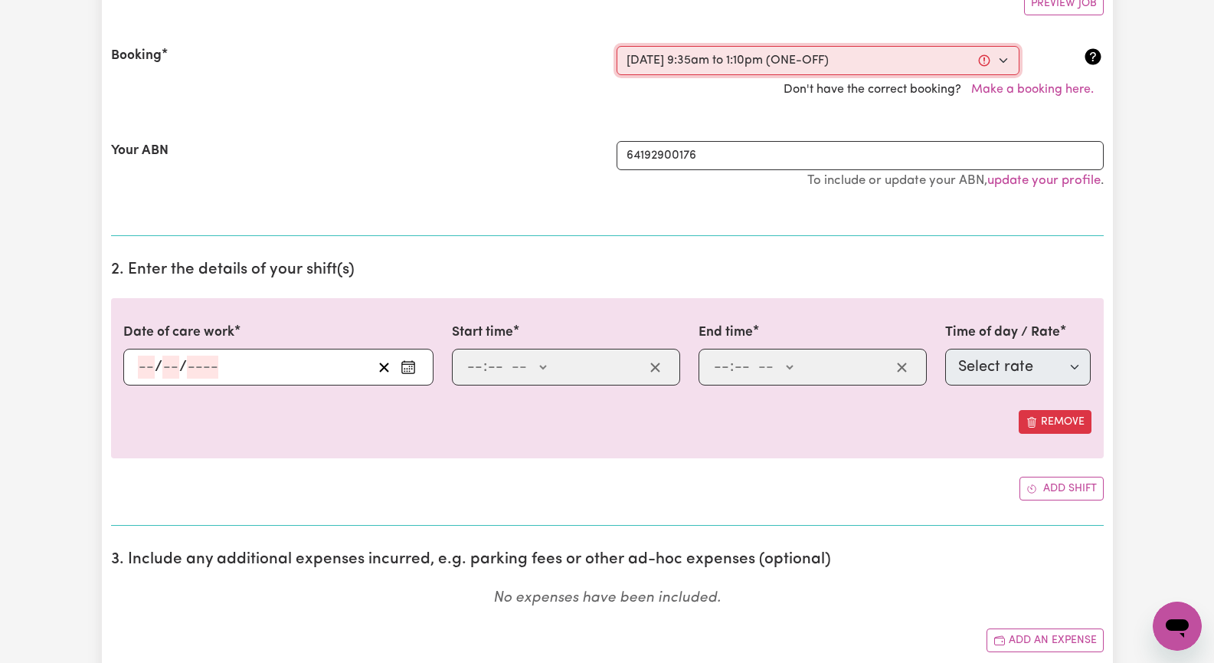
select select "63213"
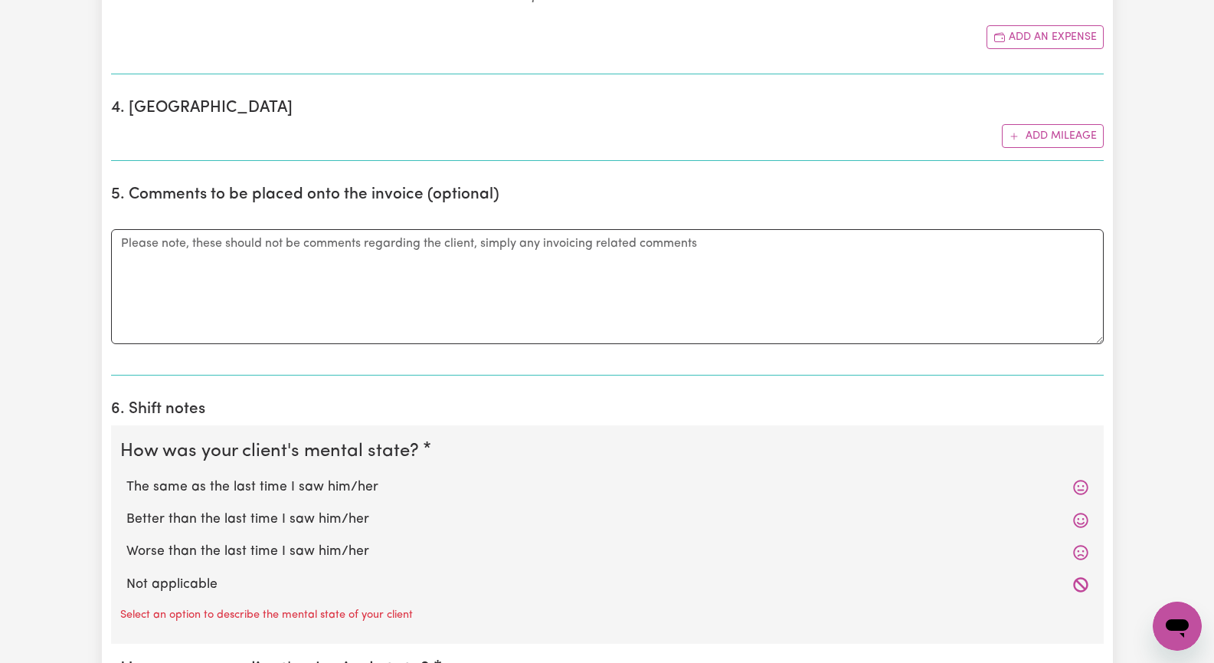
scroll to position [843, 0]
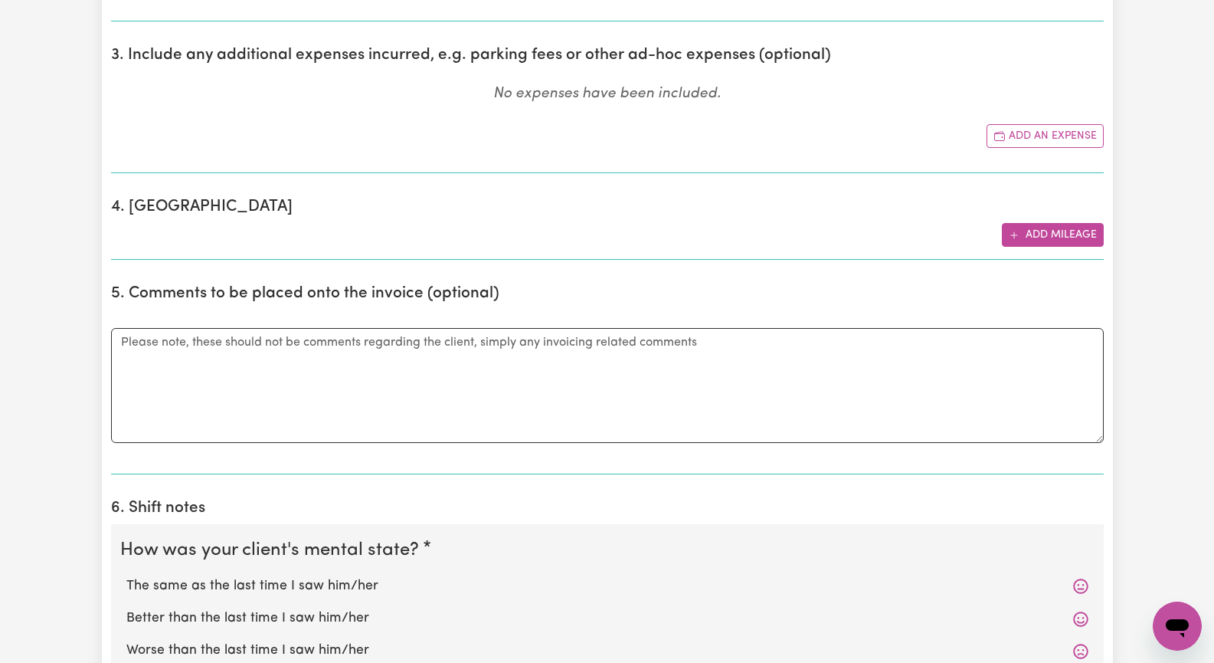
click at [1036, 231] on button "Add mileage" at bounding box center [1053, 235] width 102 height 24
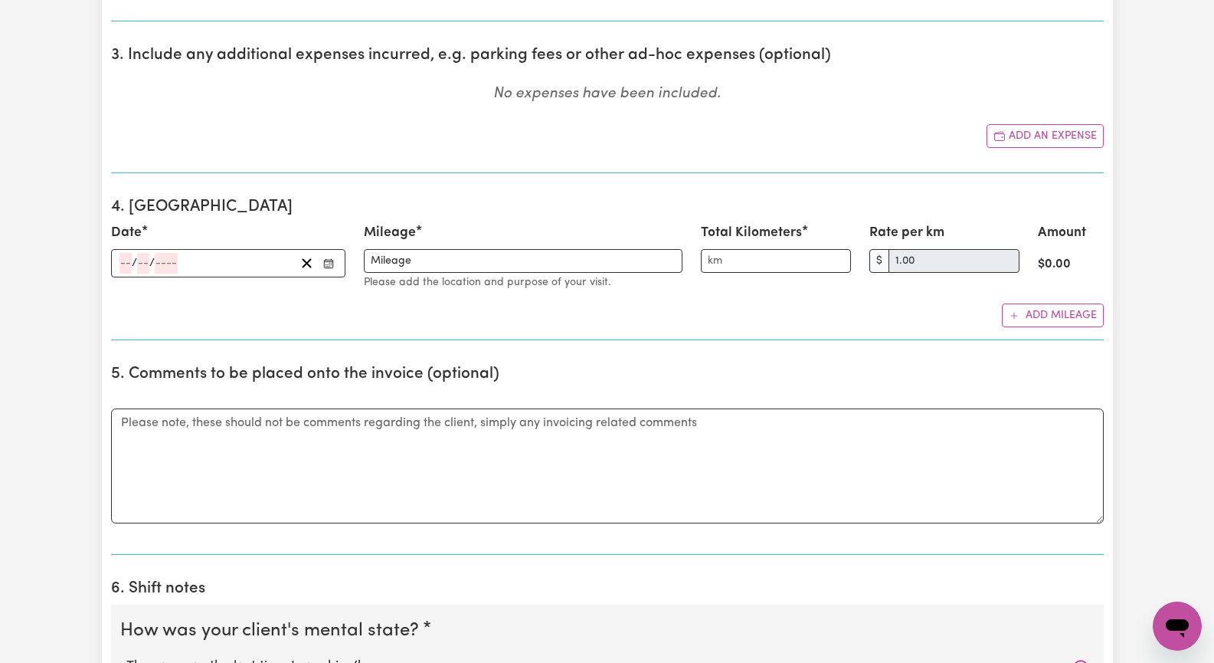
click at [333, 261] on button "Enter the date" at bounding box center [329, 263] width 20 height 21
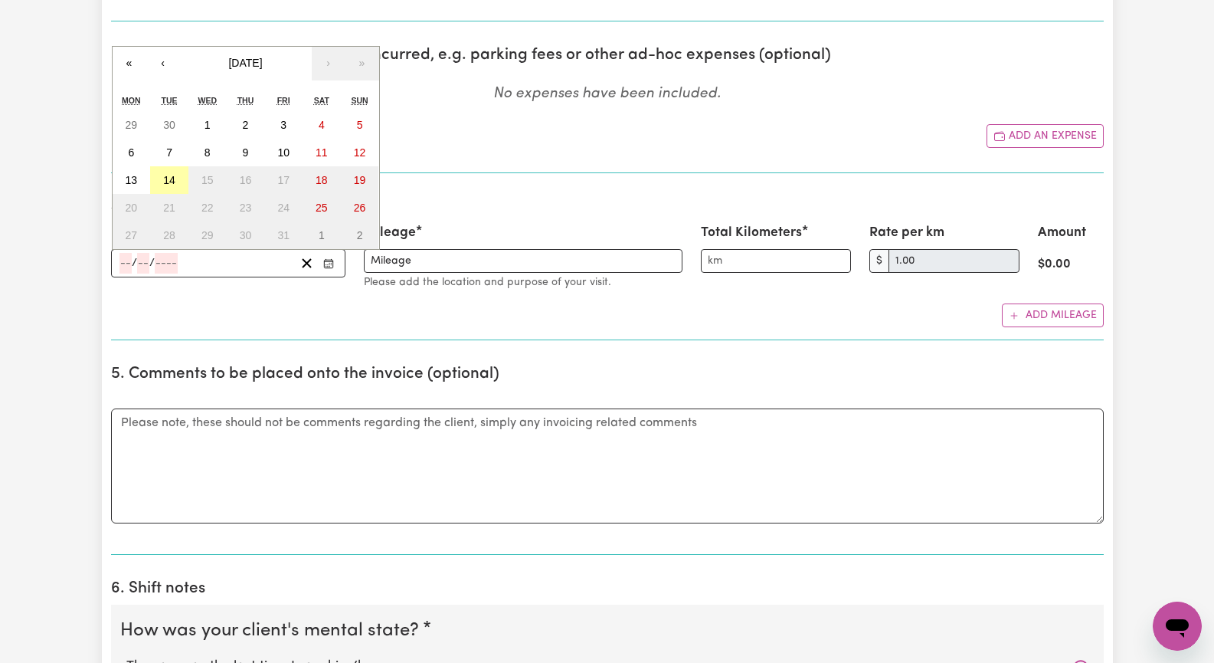
click at [167, 180] on abbr "14" at bounding box center [169, 180] width 12 height 12
type input "[DATE]"
type input "14"
type input "10"
type input "2025"
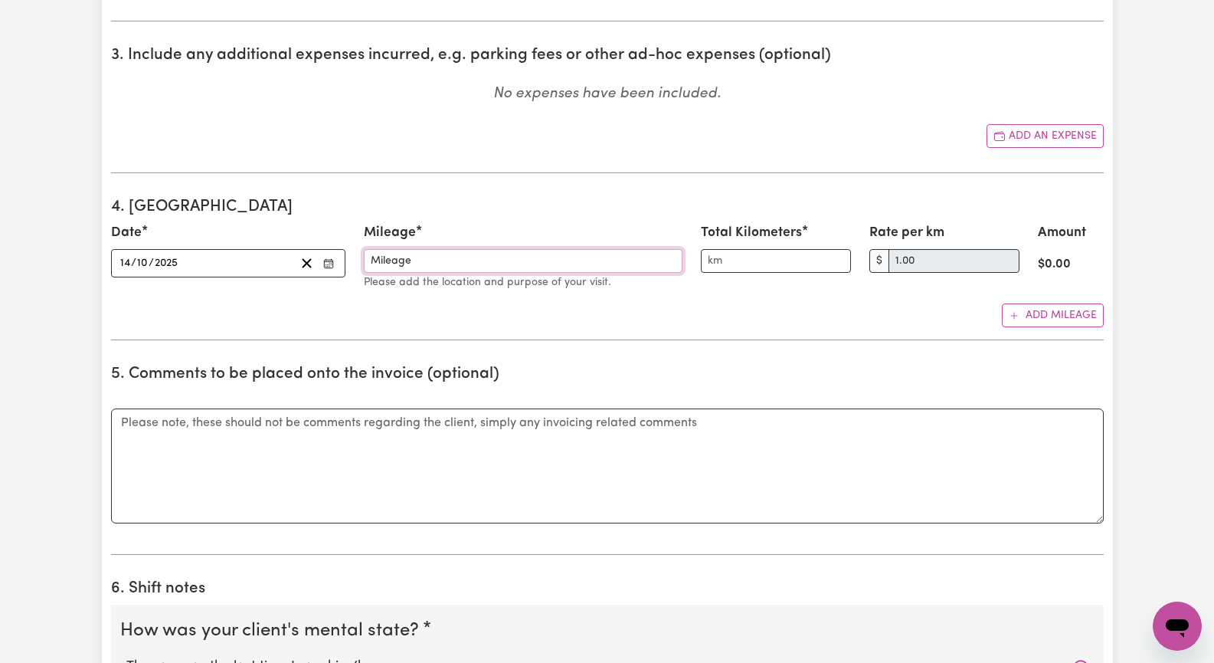
click at [399, 264] on input "Mileage" at bounding box center [523, 261] width 319 height 24
drag, startPoint x: 400, startPoint y: 261, endPoint x: 418, endPoint y: 260, distance: 18.4
click at [403, 262] on input "ge" at bounding box center [523, 261] width 319 height 24
type input "g"
type input "[PERSON_NAME][GEOGRAPHIC_DATA], [GEOGRAPHIC_DATA], [GEOGRAPHIC_DATA]"
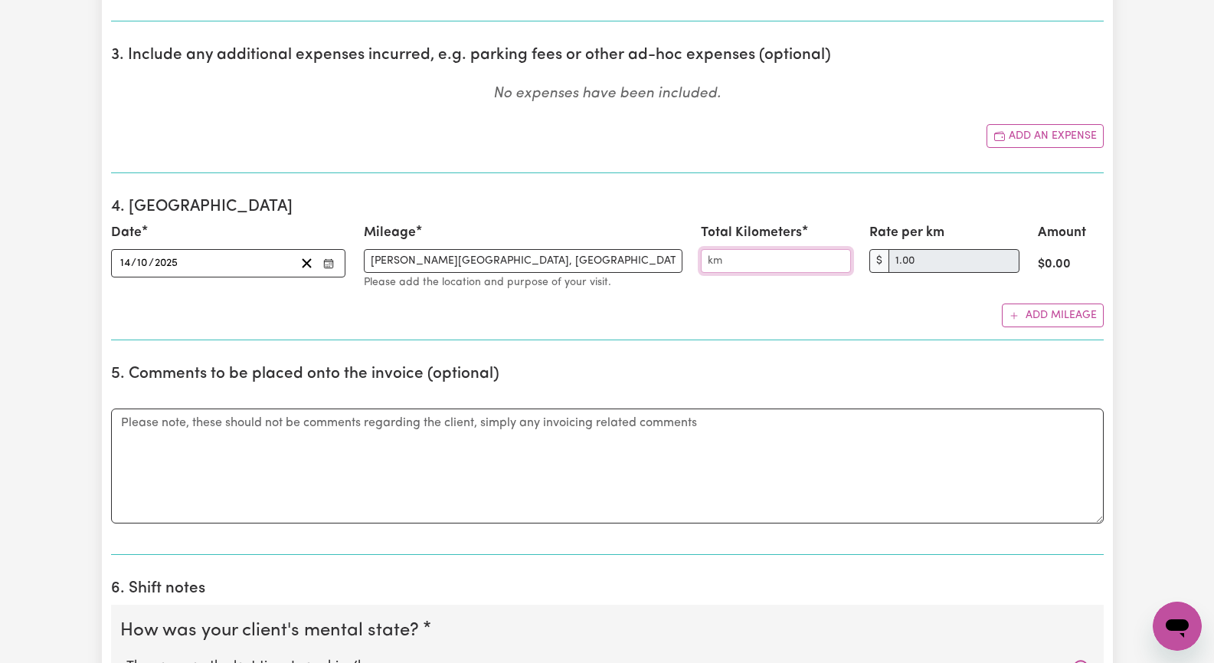
click at [741, 264] on input "Total Kilometers" at bounding box center [776, 261] width 150 height 24
click at [807, 266] on input "20" at bounding box center [776, 261] width 150 height 24
type input "20"
click at [858, 320] on div "Add mileage" at bounding box center [607, 315] width 993 height 24
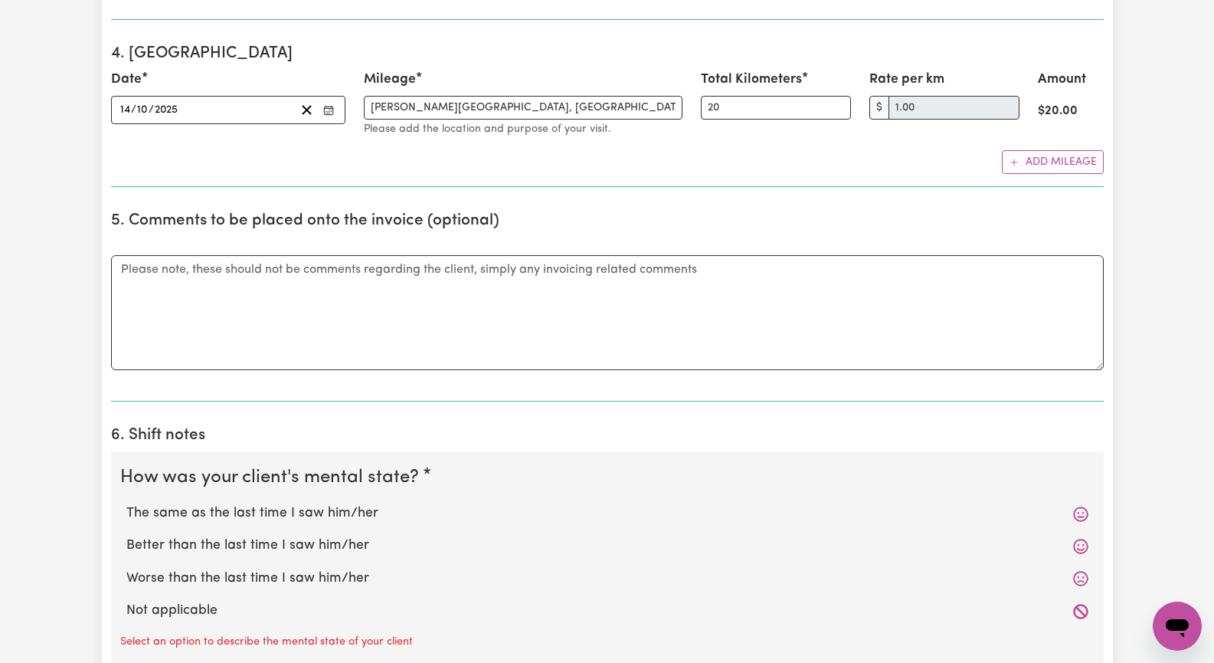
scroll to position [1226, 0]
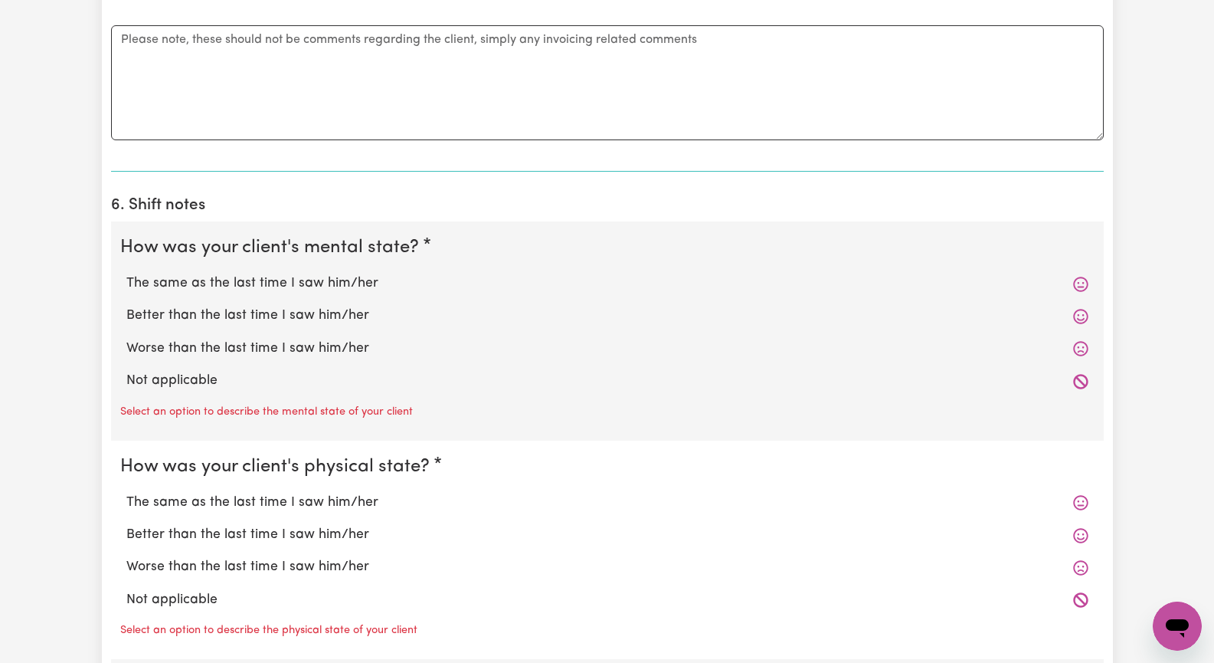
click at [334, 278] on label "The same as the last time I saw him/her" at bounding box center [607, 283] width 962 height 20
click at [126, 273] on input "The same as the last time I saw him/her" at bounding box center [126, 273] width 1 height 1
radio input "true"
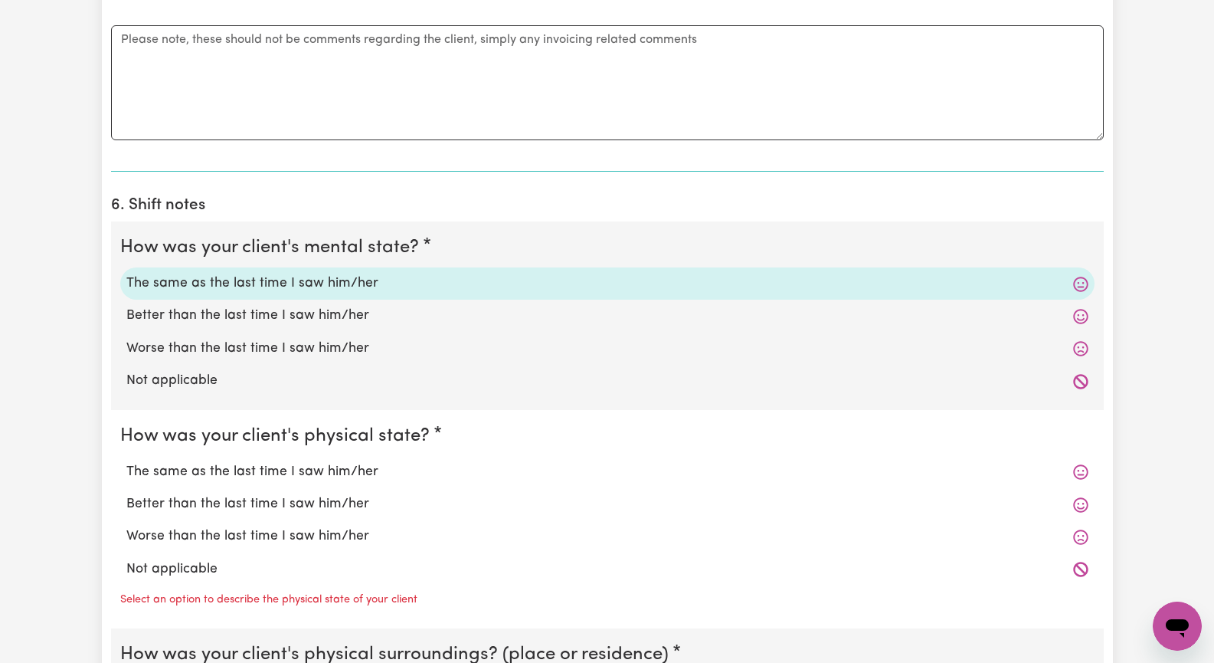
click at [366, 473] on label "The same as the last time I saw him/her" at bounding box center [607, 472] width 962 height 20
click at [126, 462] on input "The same as the last time I saw him/her" at bounding box center [126, 461] width 1 height 1
radio input "true"
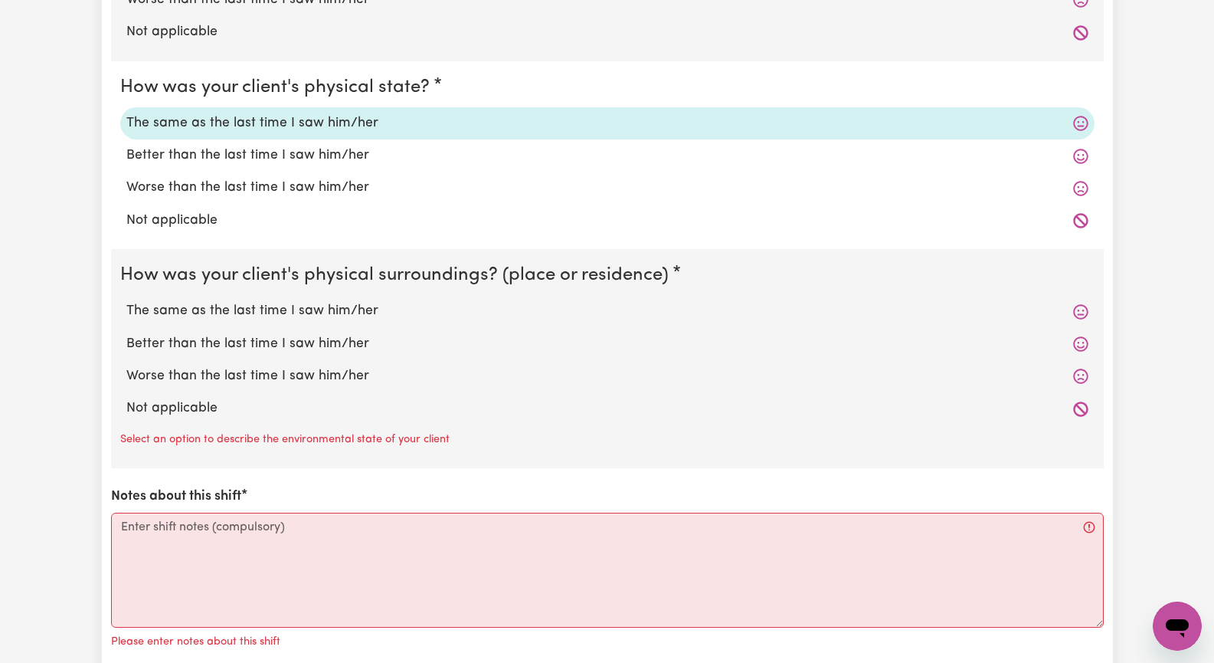
scroll to position [1685, 0]
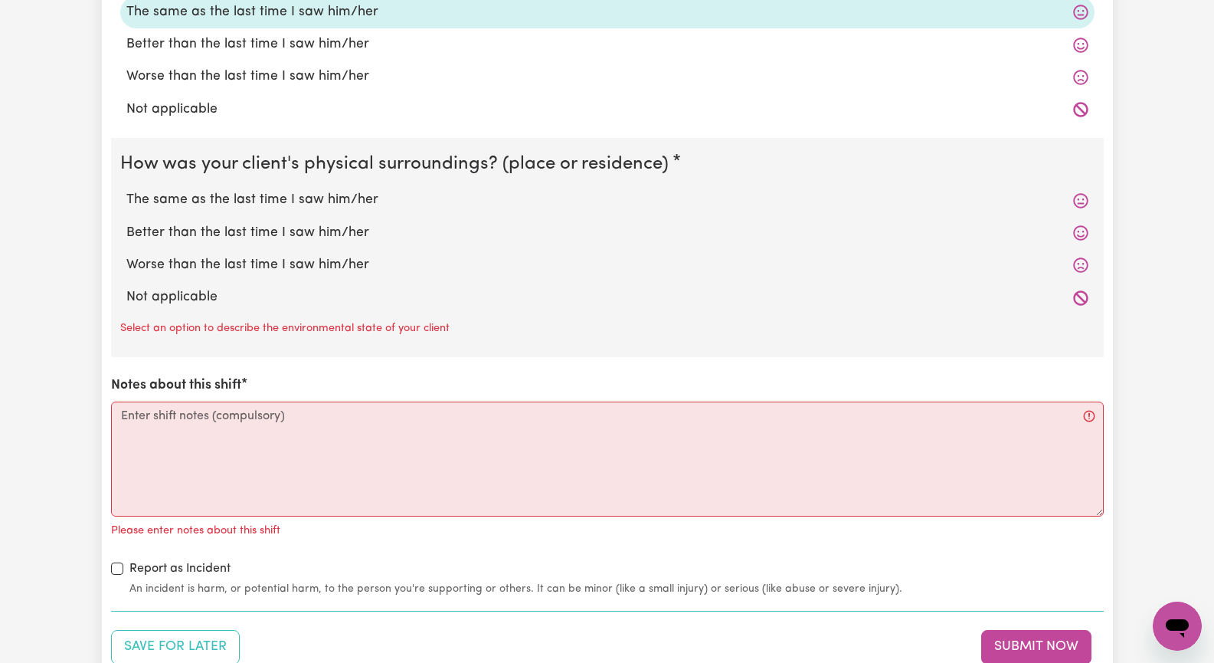
click at [201, 290] on label "Not applicable" at bounding box center [607, 297] width 962 height 20
click at [126, 287] on input "Not applicable" at bounding box center [126, 287] width 1 height 1
radio input "true"
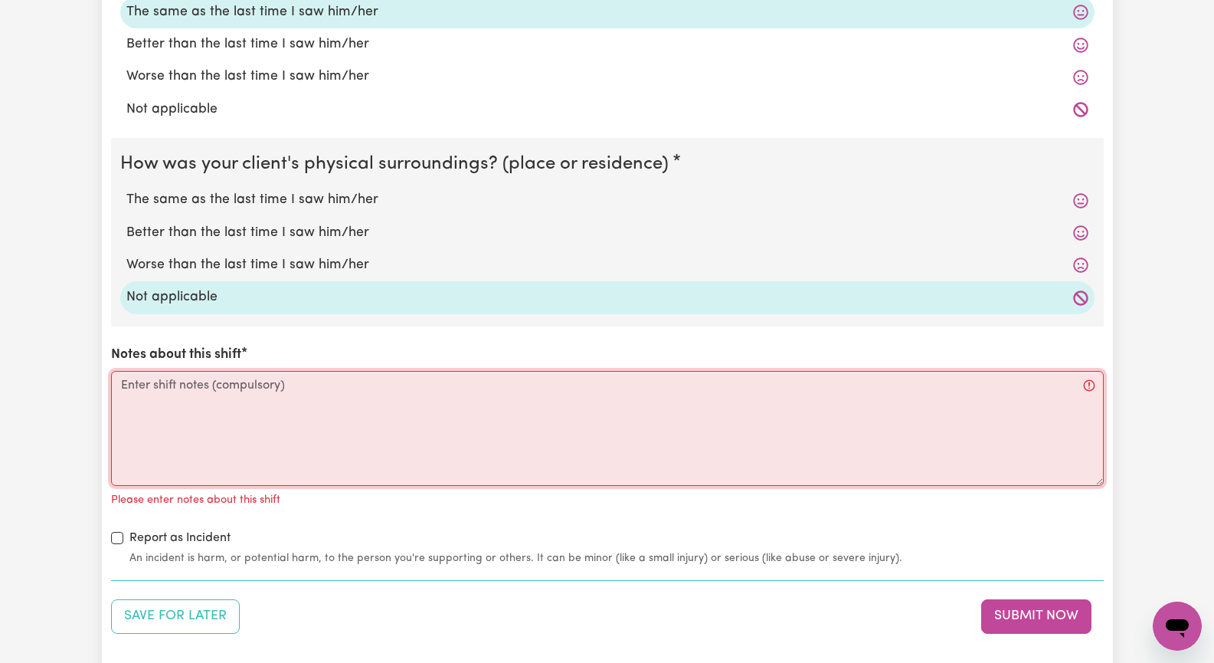
click at [209, 421] on textarea "Notes about this shift" at bounding box center [607, 428] width 993 height 115
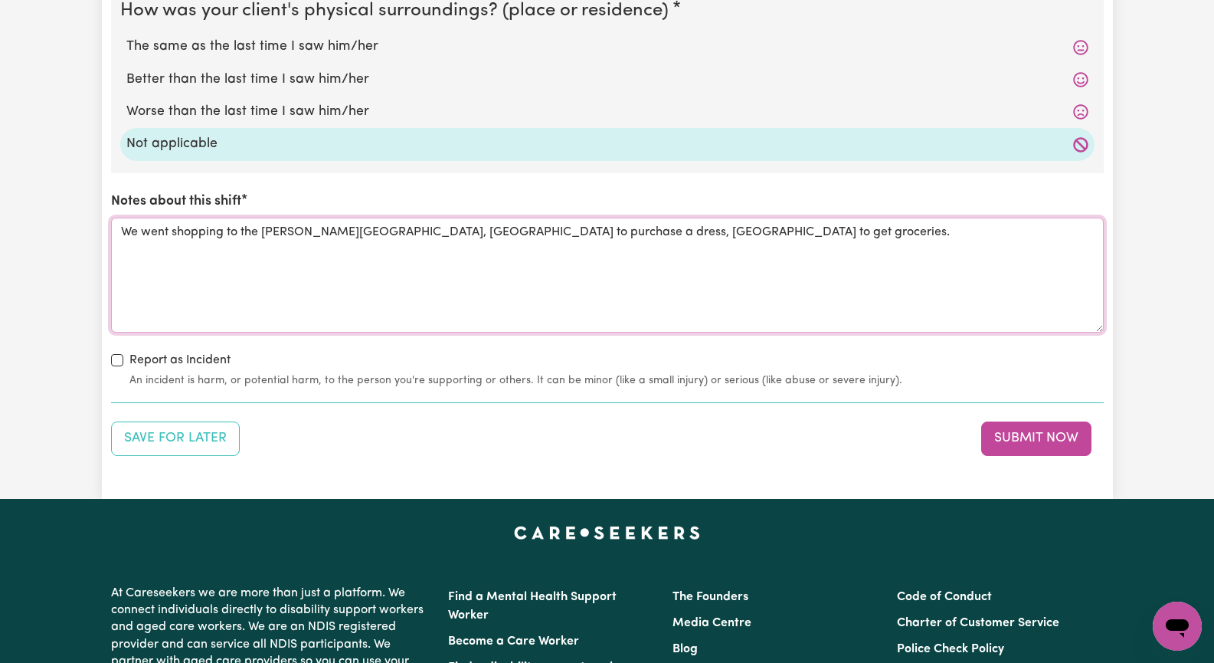
scroll to position [2068, 0]
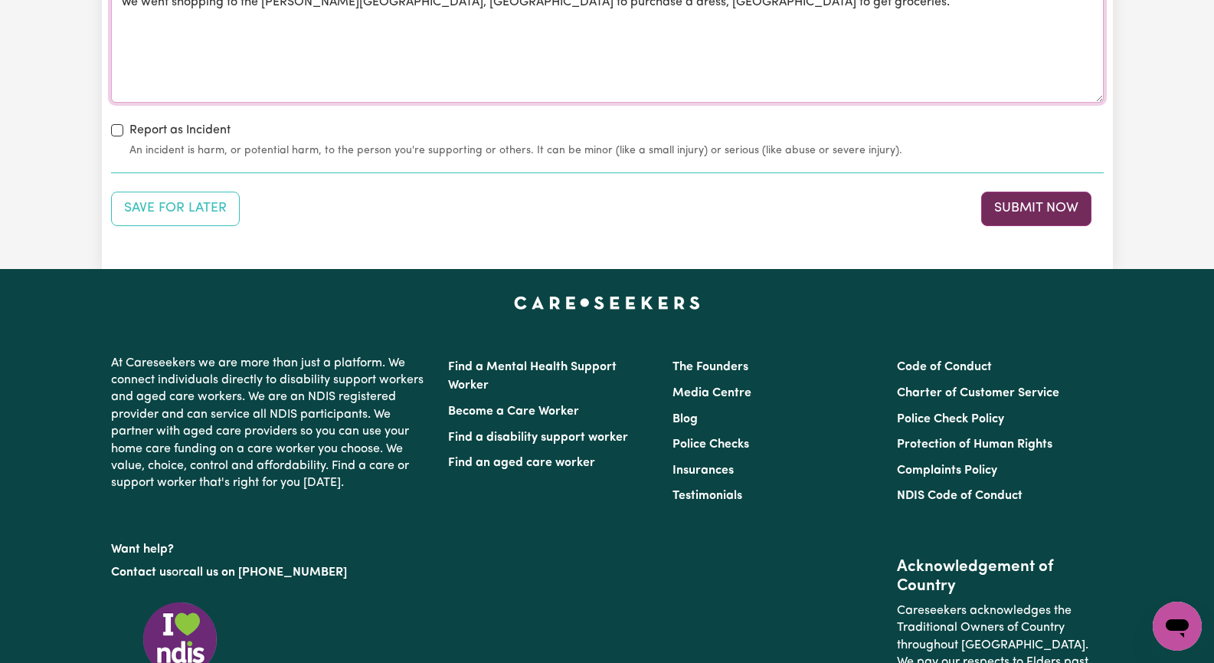
type textarea "We went shopping to the [PERSON_NAME][GEOGRAPHIC_DATA], [GEOGRAPHIC_DATA] to pu…"
click at [1014, 204] on button "Submit Now" at bounding box center [1036, 209] width 110 height 34
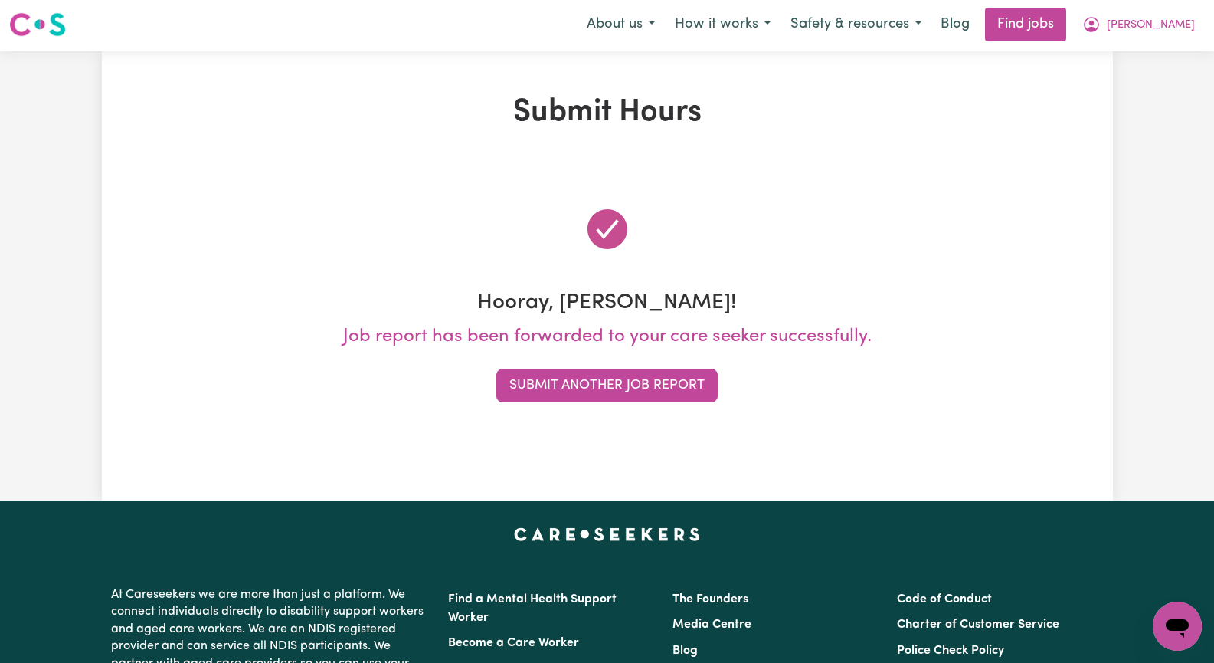
scroll to position [0, 0]
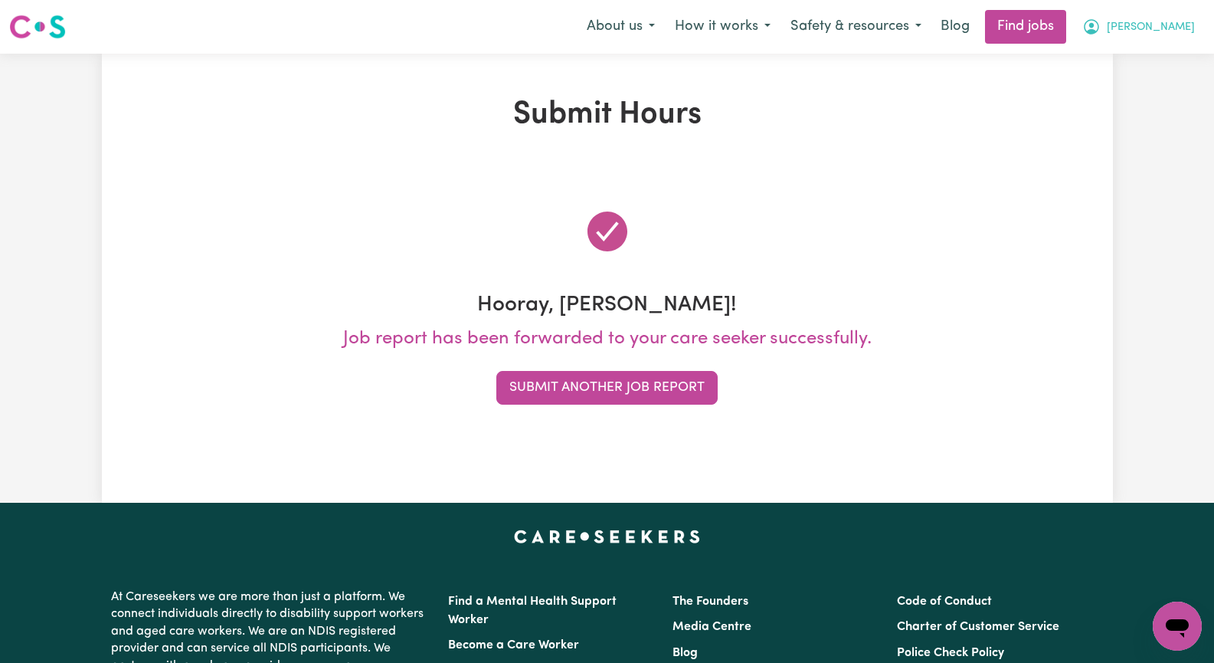
click at [1182, 28] on span "[PERSON_NAME]" at bounding box center [1151, 27] width 88 height 17
click at [1158, 64] on link "My Account" at bounding box center [1143, 59] width 121 height 29
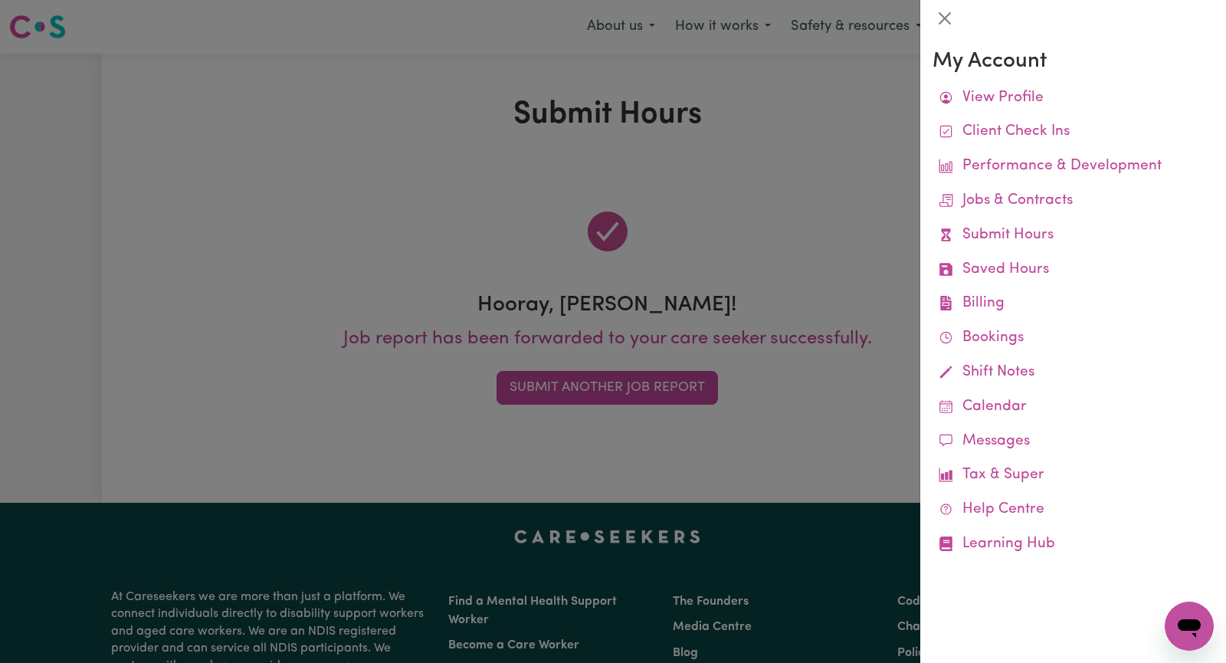
click at [731, 244] on div at bounding box center [613, 331] width 1226 height 663
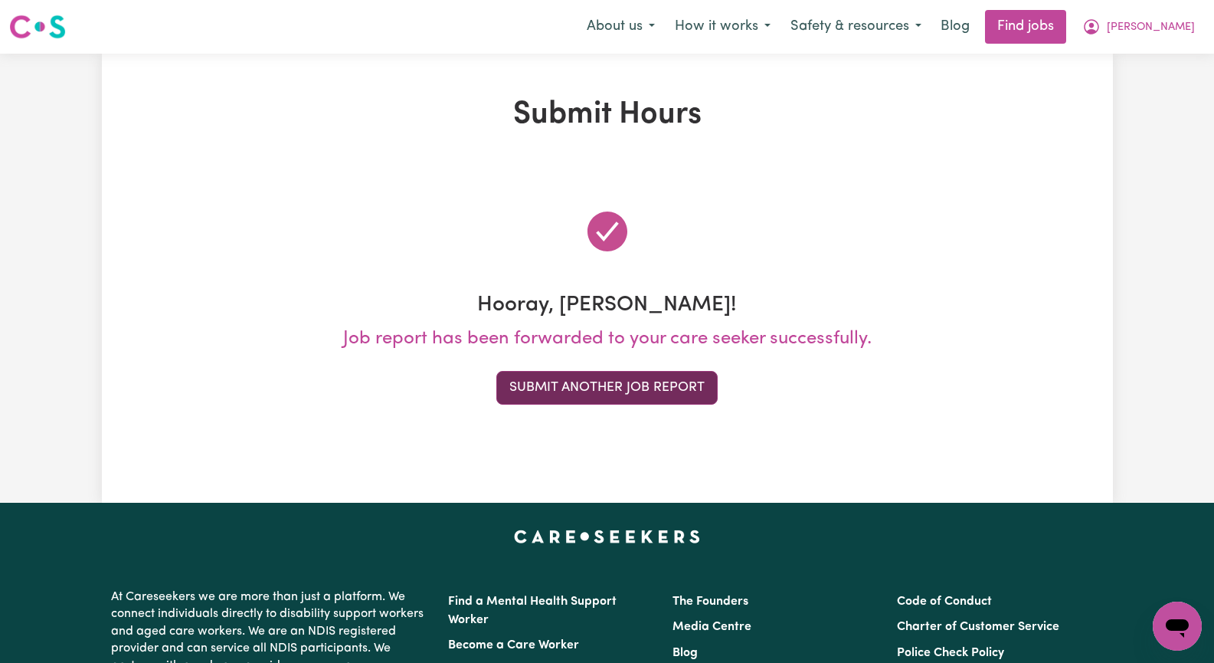
click at [650, 395] on button "Submit Another Job Report" at bounding box center [606, 388] width 221 height 34
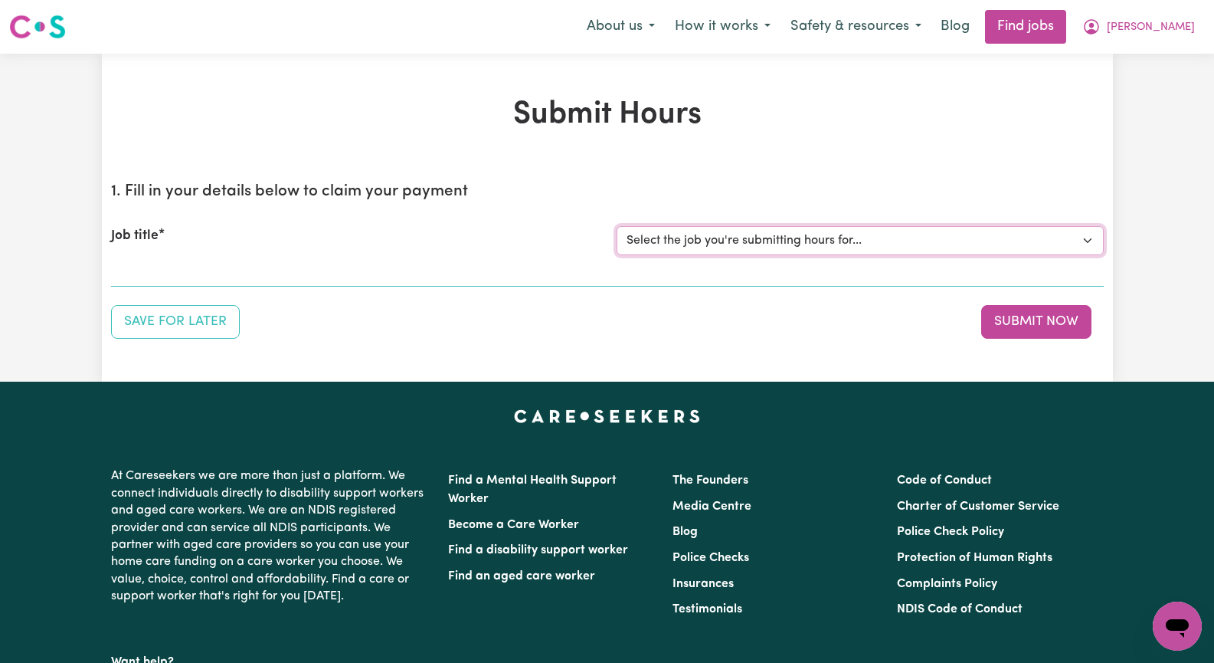
click at [1086, 236] on select "Select the job you're submitting hours for... [[PERSON_NAME]] Seeking Mature, P…" at bounding box center [860, 240] width 487 height 29
select select "14611"
click at [617, 226] on select "Select the job you're submitting hours for... [[PERSON_NAME]] Seeking Mature, P…" at bounding box center [860, 240] width 487 height 29
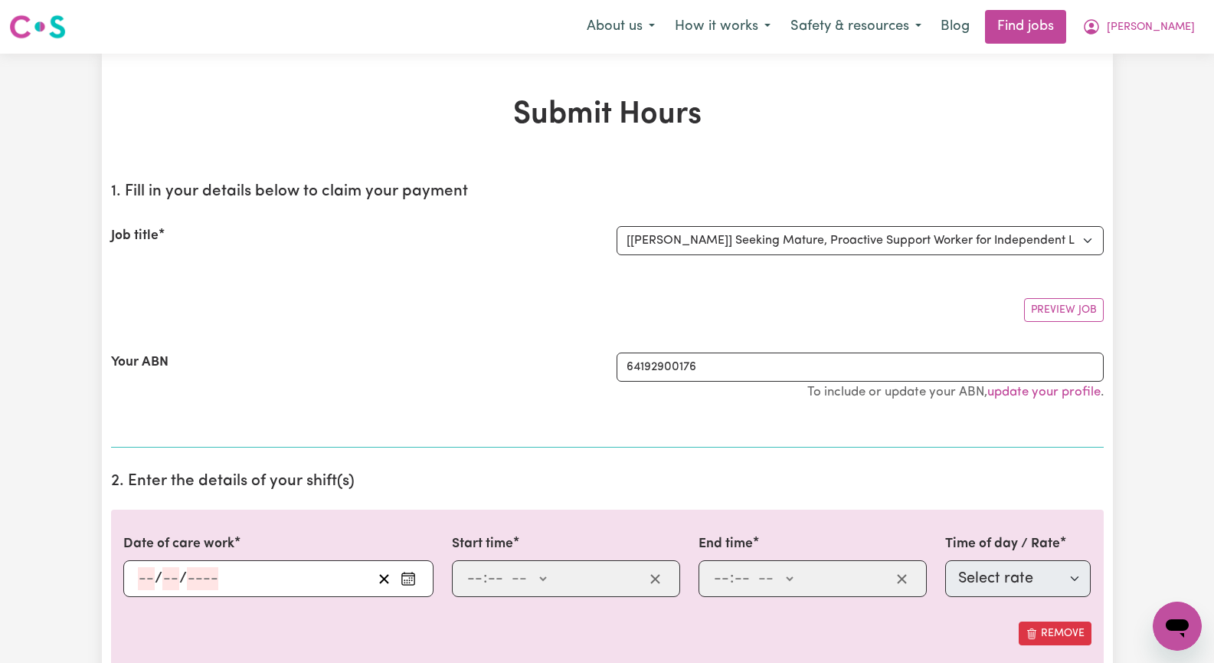
click at [551, 357] on div "Your ABN" at bounding box center [355, 384] width 506 height 64
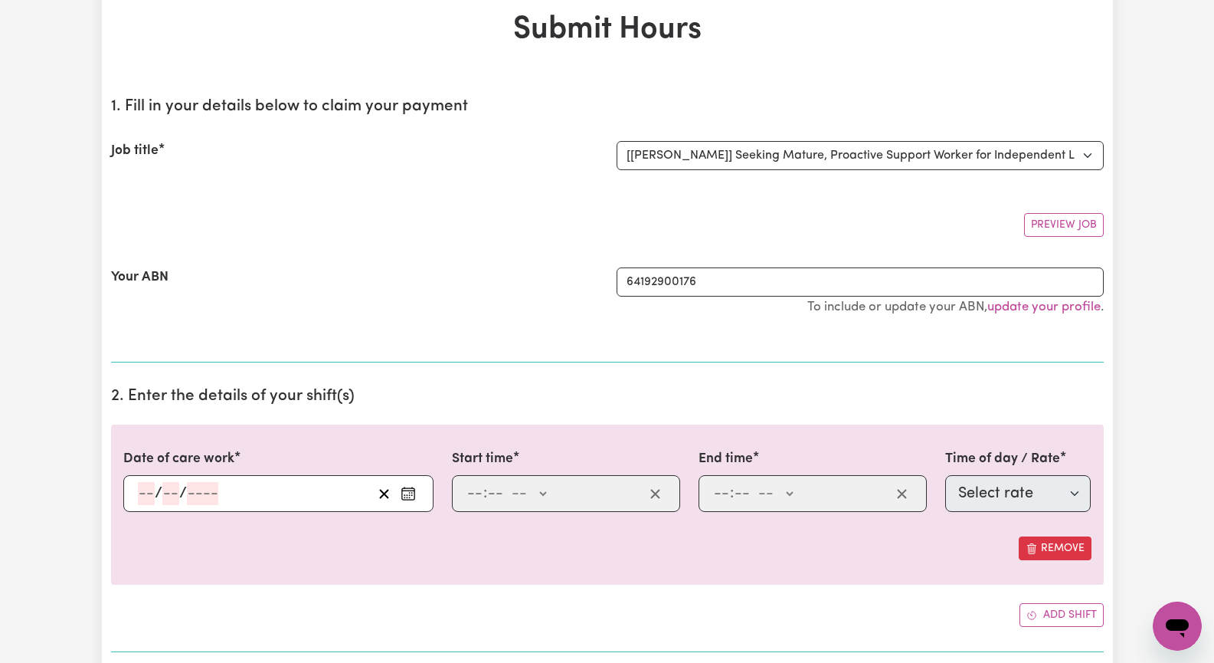
scroll to position [153, 0]
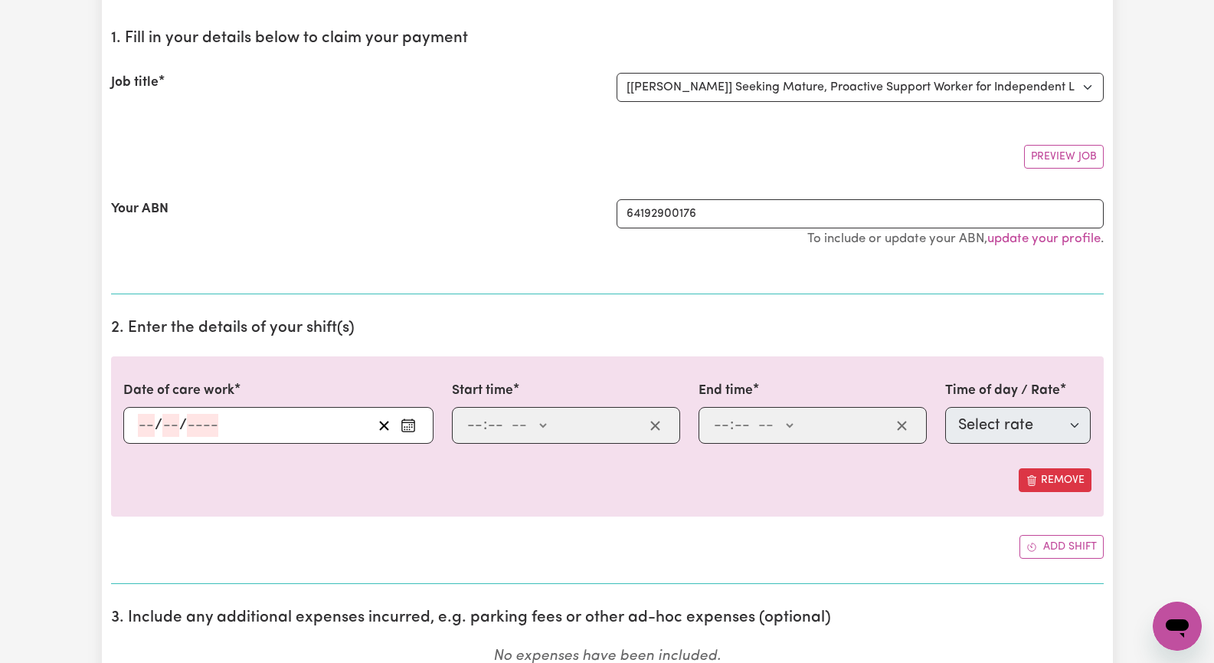
click at [405, 427] on icon "Enter the date of care work" at bounding box center [408, 425] width 15 height 15
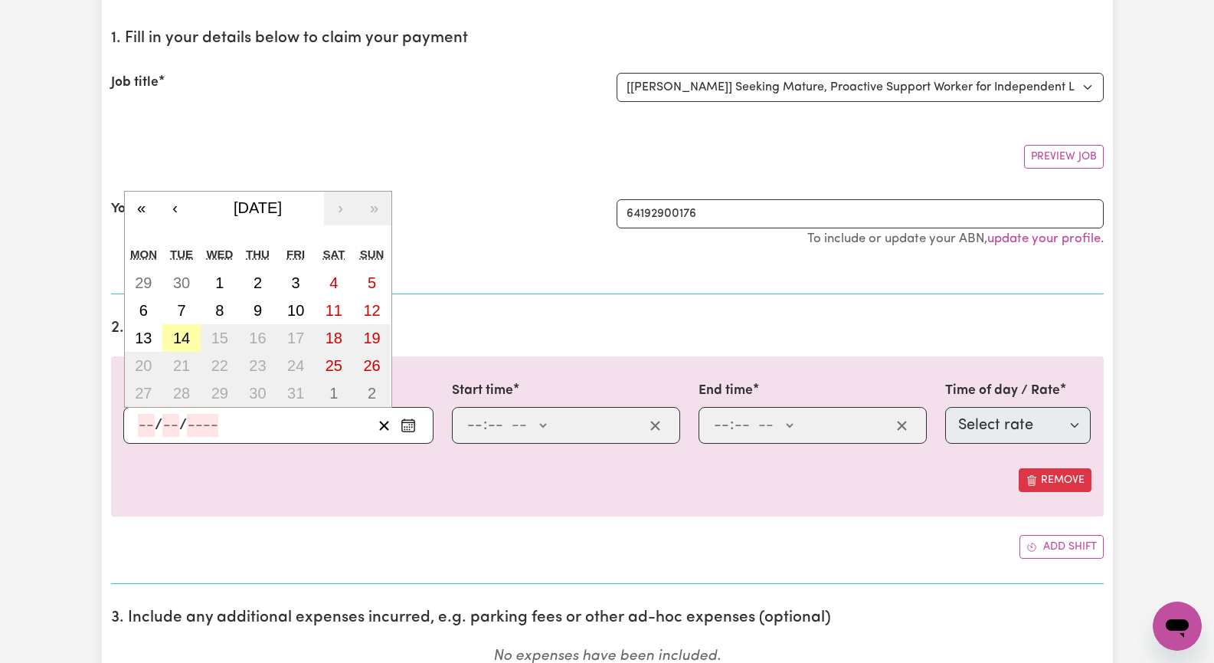
click at [190, 337] on button "14" at bounding box center [181, 338] width 38 height 28
type input "[DATE]"
type input "14"
type input "10"
type input "2025"
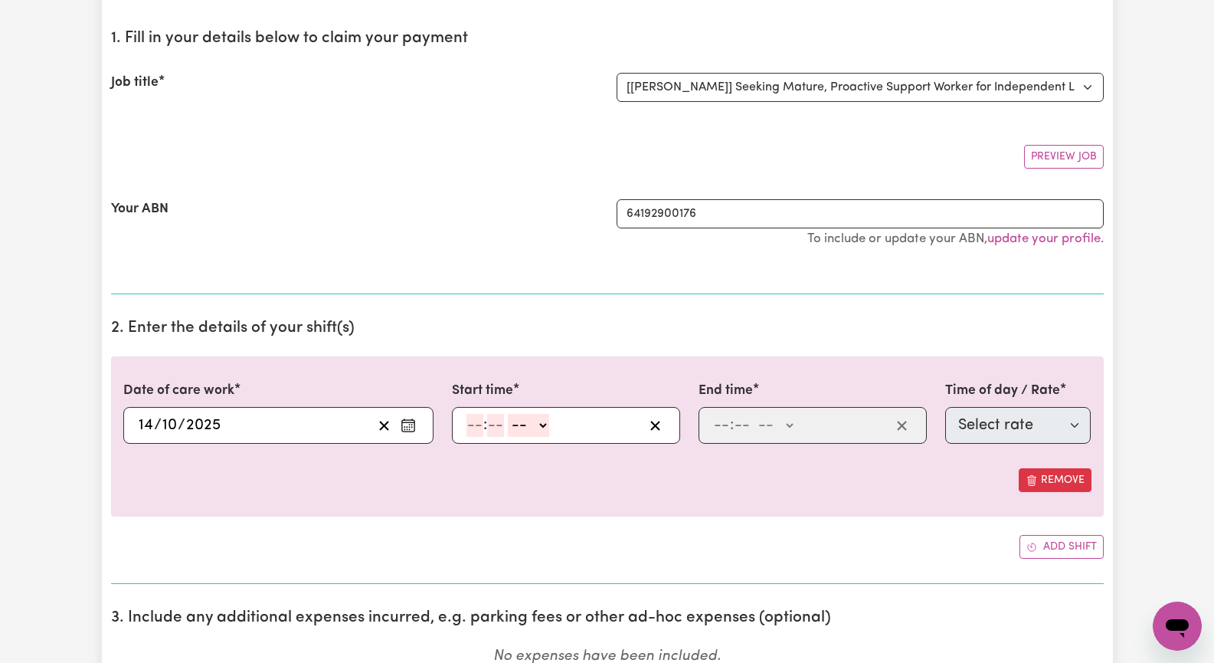
drag, startPoint x: 470, startPoint y: 427, endPoint x: 480, endPoint y: 424, distance: 10.7
click at [472, 427] on input "number" at bounding box center [475, 425] width 17 height 23
type input "12"
type input "5"
type input "2"
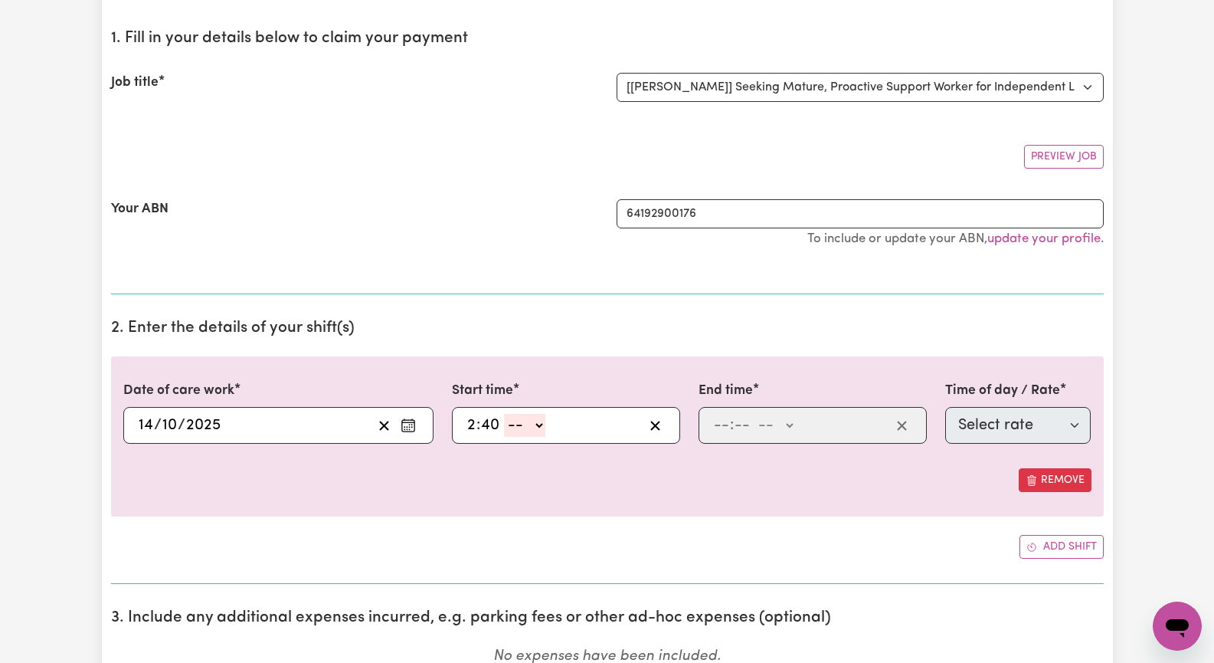
type input "40"
click at [470, 428] on input "2" at bounding box center [472, 425] width 10 height 23
type input "1"
click at [536, 426] on select "-- AM PM" at bounding box center [524, 425] width 41 height 23
select select "pm"
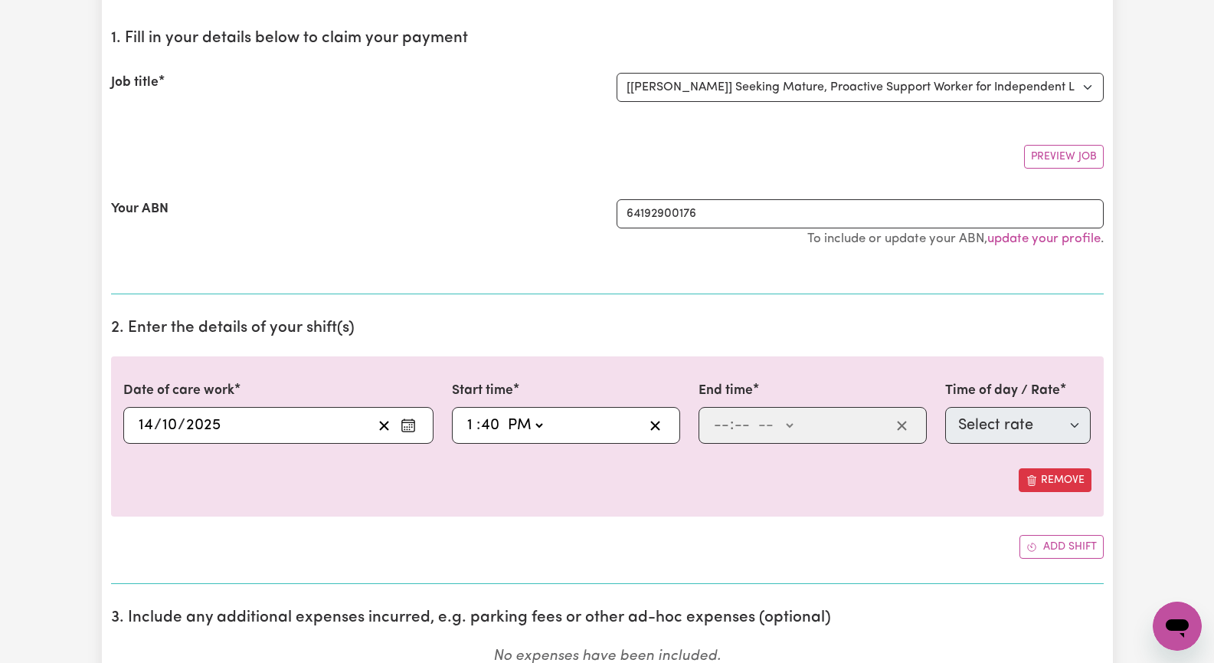
click at [504, 414] on select "-- AM PM" at bounding box center [524, 425] width 41 height 23
type input "13:40"
drag, startPoint x: 717, startPoint y: 426, endPoint x: 765, endPoint y: 426, distance: 47.5
click at [718, 426] on input "number" at bounding box center [721, 425] width 17 height 23
type input "4"
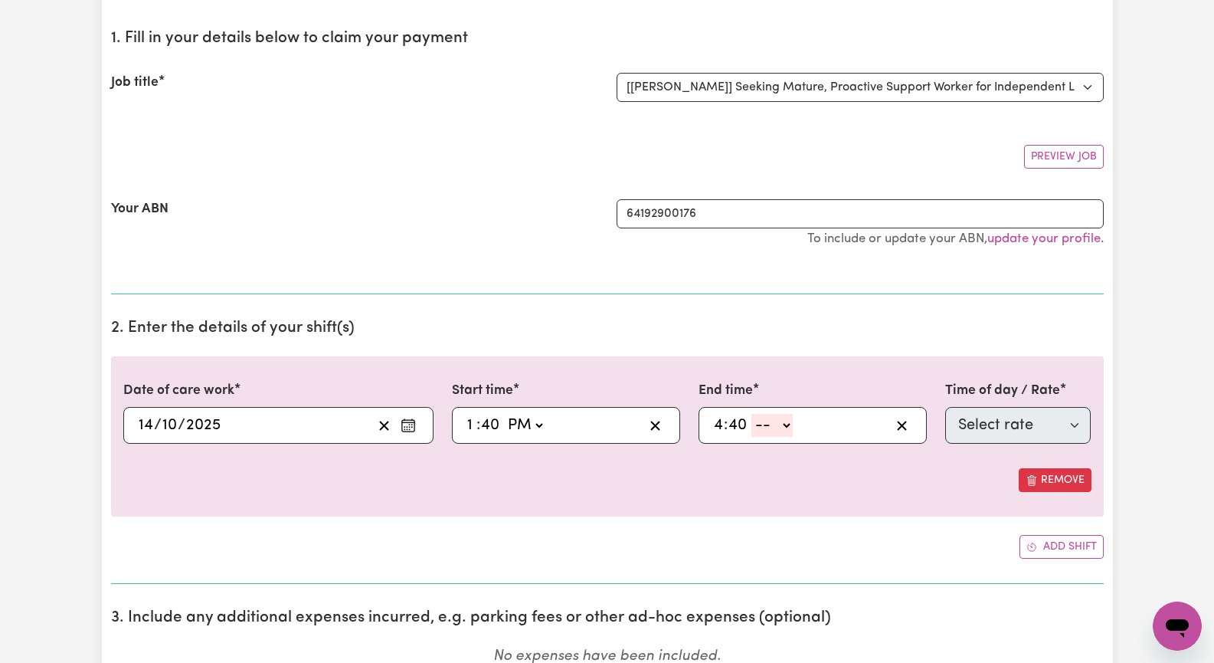
type input "40"
click at [786, 424] on select "-- AM PM" at bounding box center [772, 425] width 41 height 23
select select "pm"
click at [752, 414] on select "-- AM PM" at bounding box center [772, 425] width 41 height 23
type input "16:40"
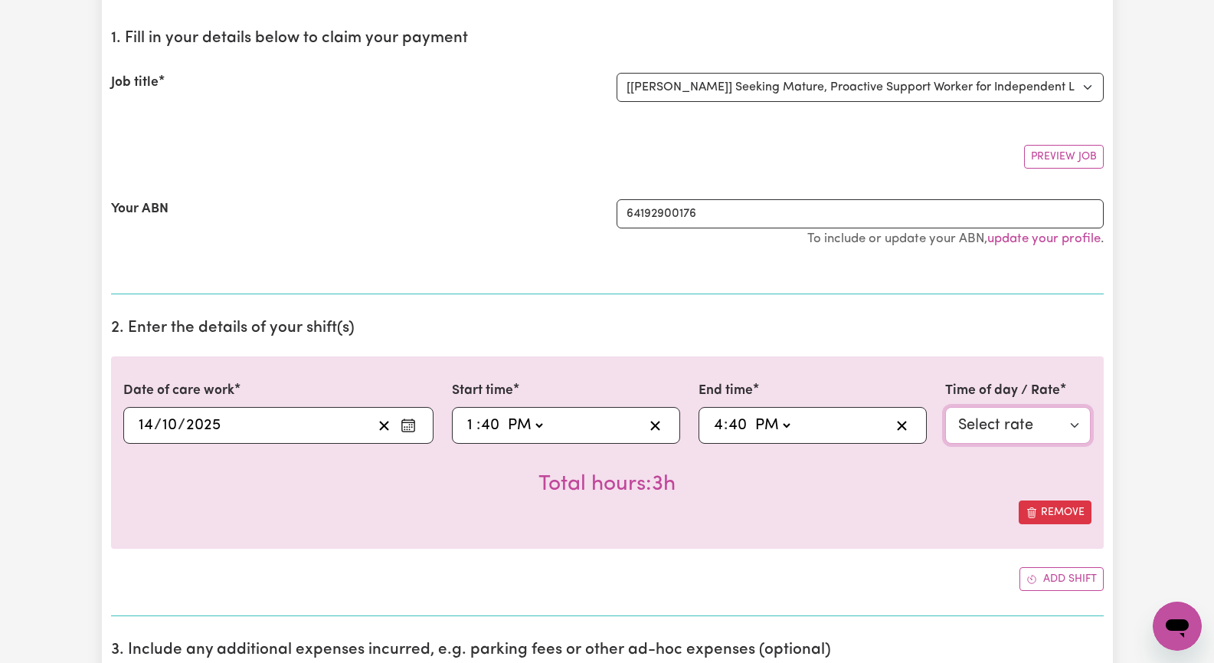
click at [1009, 424] on select "Select rate $62.00 - Weekday Daytime - Assistance with Self Care Activities - S…" at bounding box center [1018, 425] width 146 height 37
select select "63213"
click at [945, 407] on select "Select rate $62.00 - Weekday Daytime - Assistance with Self Care Activities - S…" at bounding box center [1018, 425] width 146 height 37
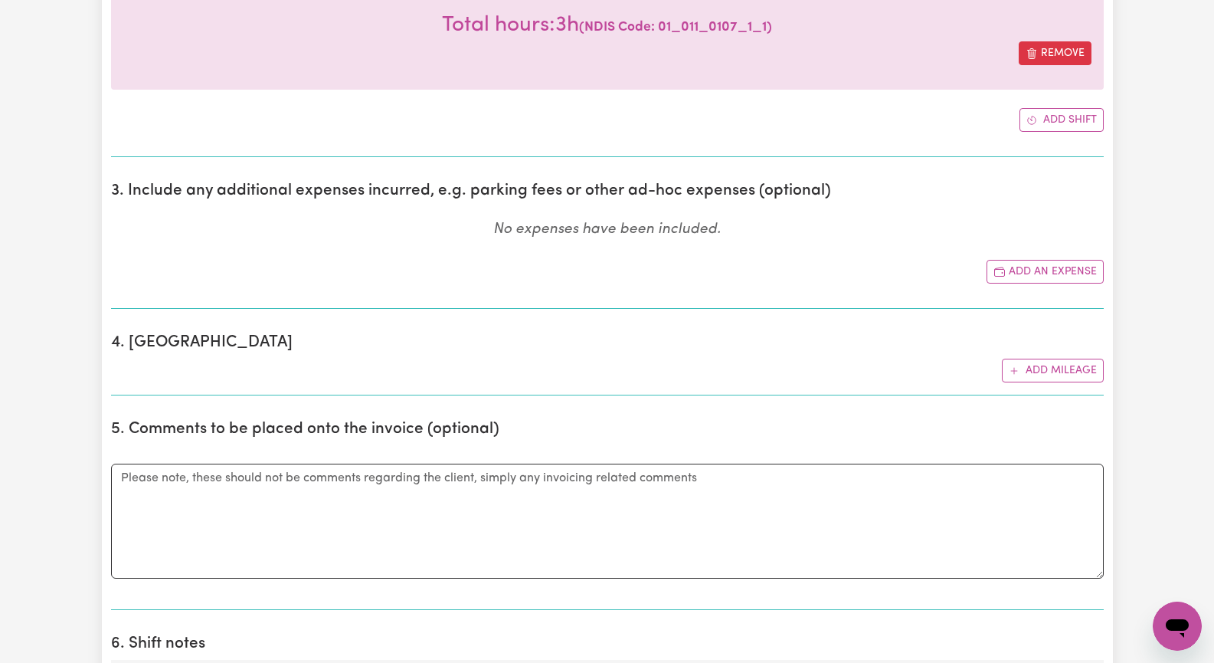
scroll to position [613, 0]
click at [1066, 370] on button "Add mileage" at bounding box center [1053, 370] width 102 height 24
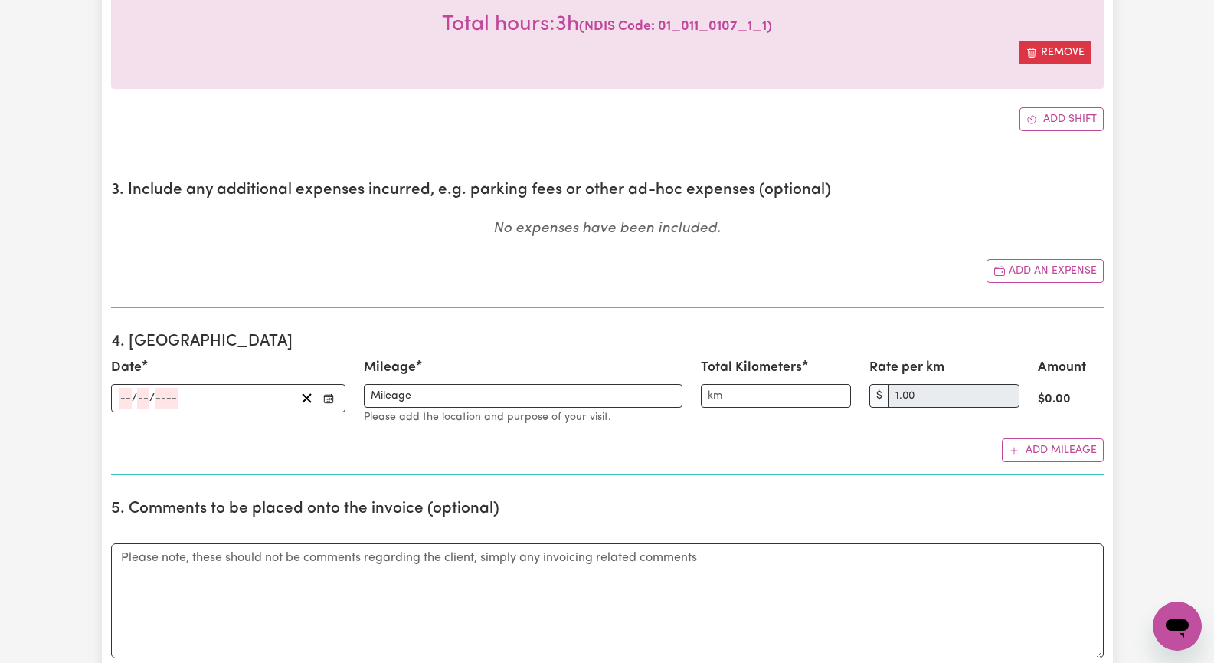
click at [328, 395] on icon "Enter the date" at bounding box center [328, 398] width 11 height 11
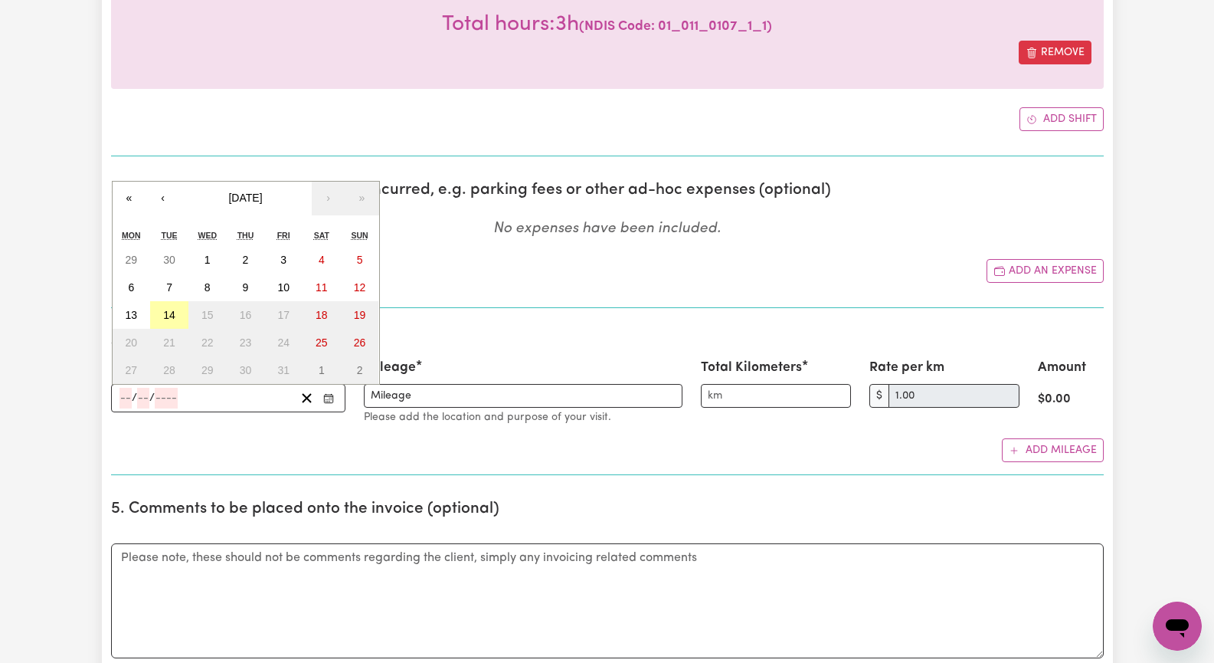
click at [165, 309] on abbr "14" at bounding box center [169, 315] width 12 height 12
type input "[DATE]"
type input "14"
type input "10"
type input "2025"
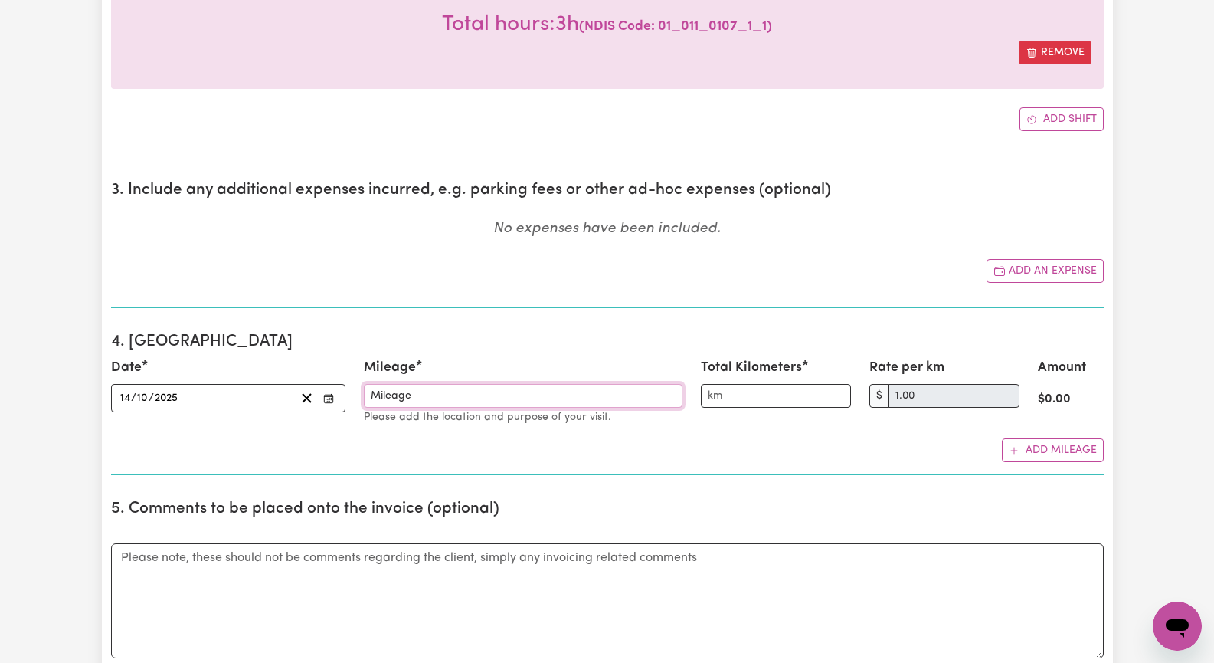
click at [387, 394] on input "Mileage" at bounding box center [523, 396] width 319 height 24
type input "Mileage Dry"
click at [708, 397] on input "Total Kilometers" at bounding box center [776, 396] width 150 height 24
type input "10"
click at [483, 397] on input "Mileage Dry" at bounding box center [523, 396] width 319 height 24
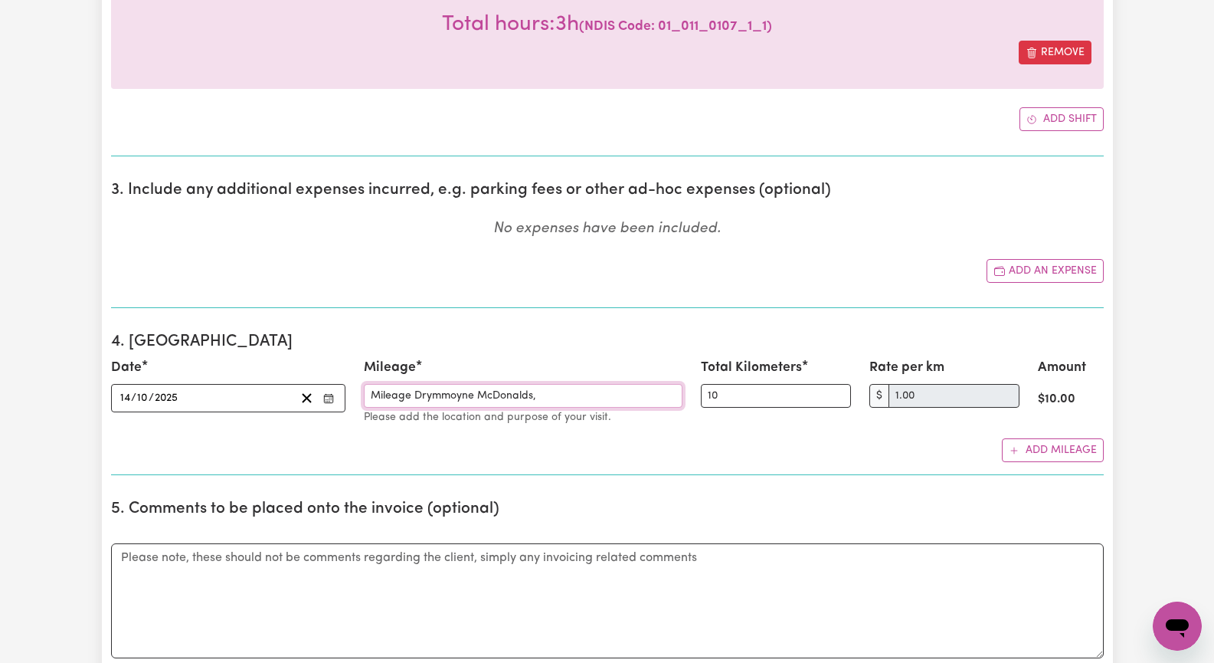
click at [431, 395] on input "Mileage Drymmoyne McDonalds," at bounding box center [523, 396] width 319 height 24
click at [562, 395] on input "Mileage Drummoyne McDonalds," at bounding box center [523, 396] width 319 height 24
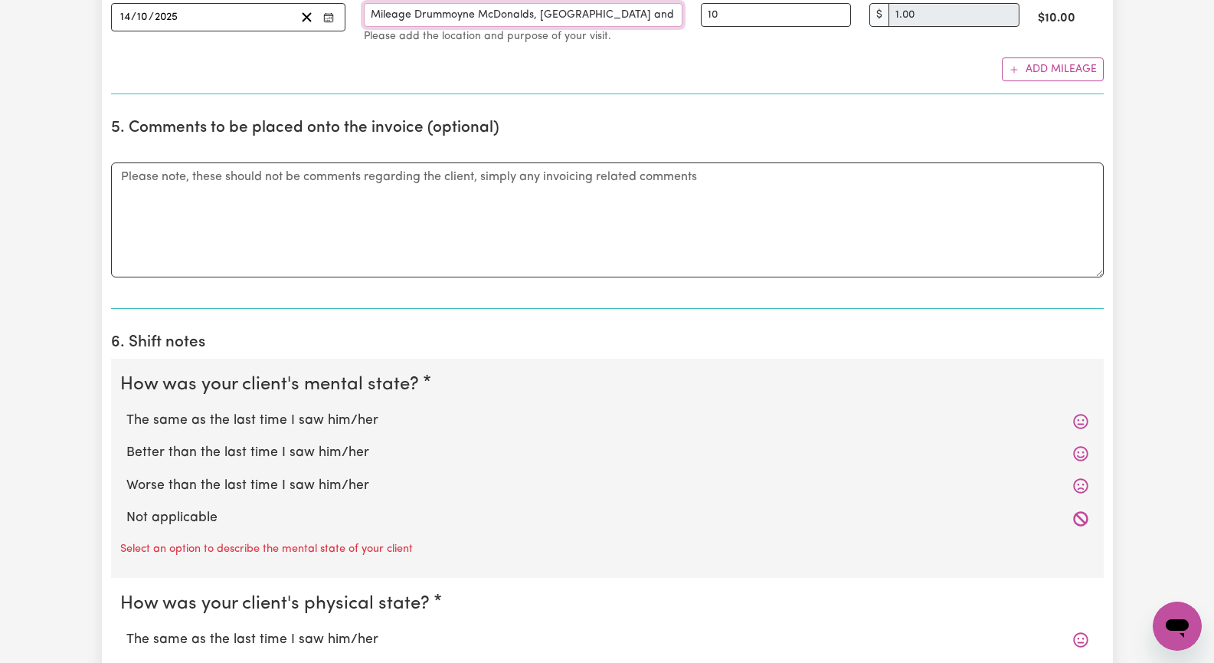
scroll to position [996, 0]
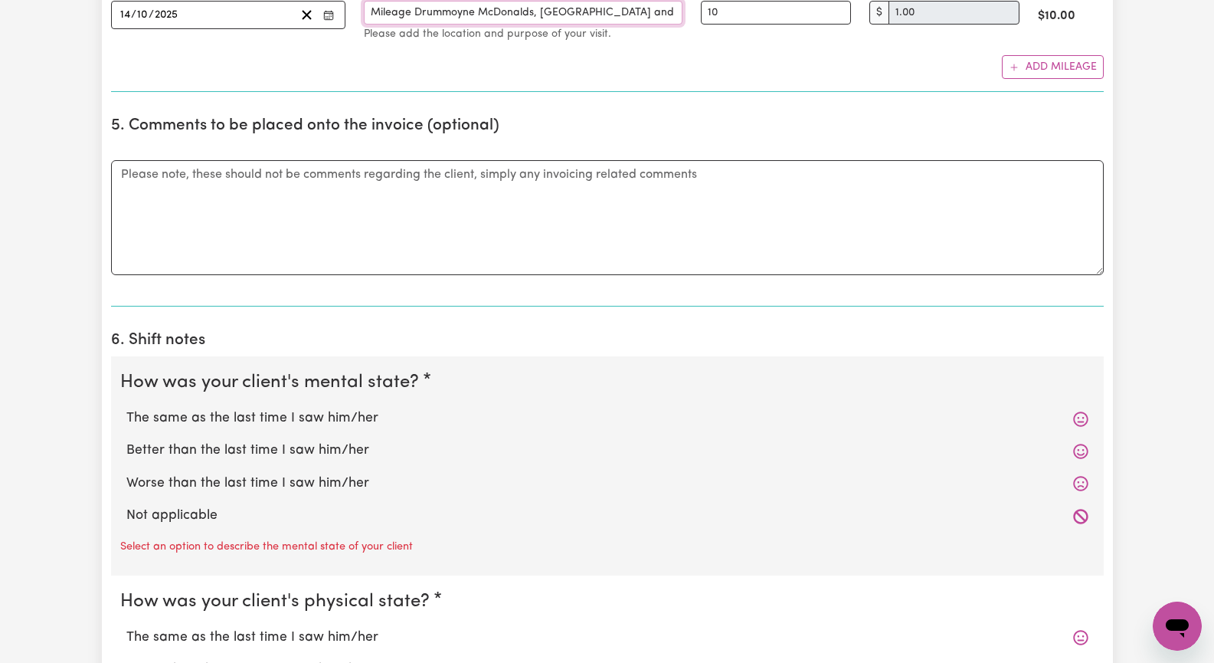
type input "Mileage Drummoyne McDonalds, [GEOGRAPHIC_DATA] and Home"
click at [369, 416] on label "The same as the last time I saw him/her" at bounding box center [607, 418] width 962 height 20
click at [126, 408] on input "The same as the last time I saw him/her" at bounding box center [126, 408] width 1 height 1
radio input "true"
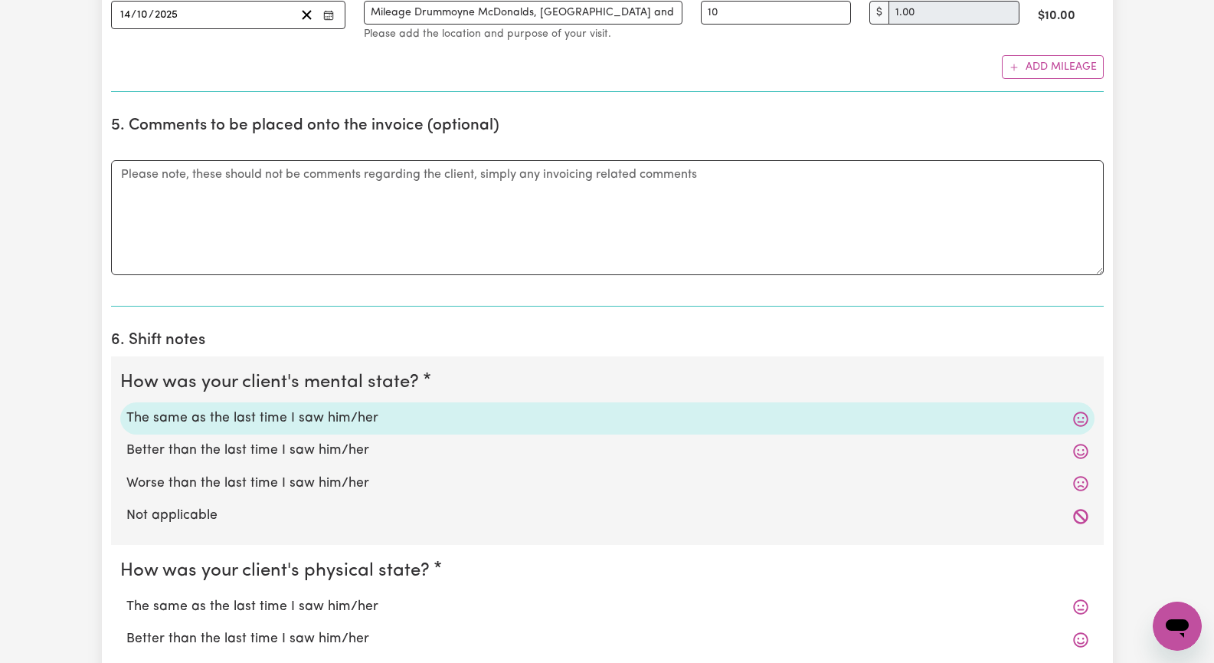
scroll to position [1149, 0]
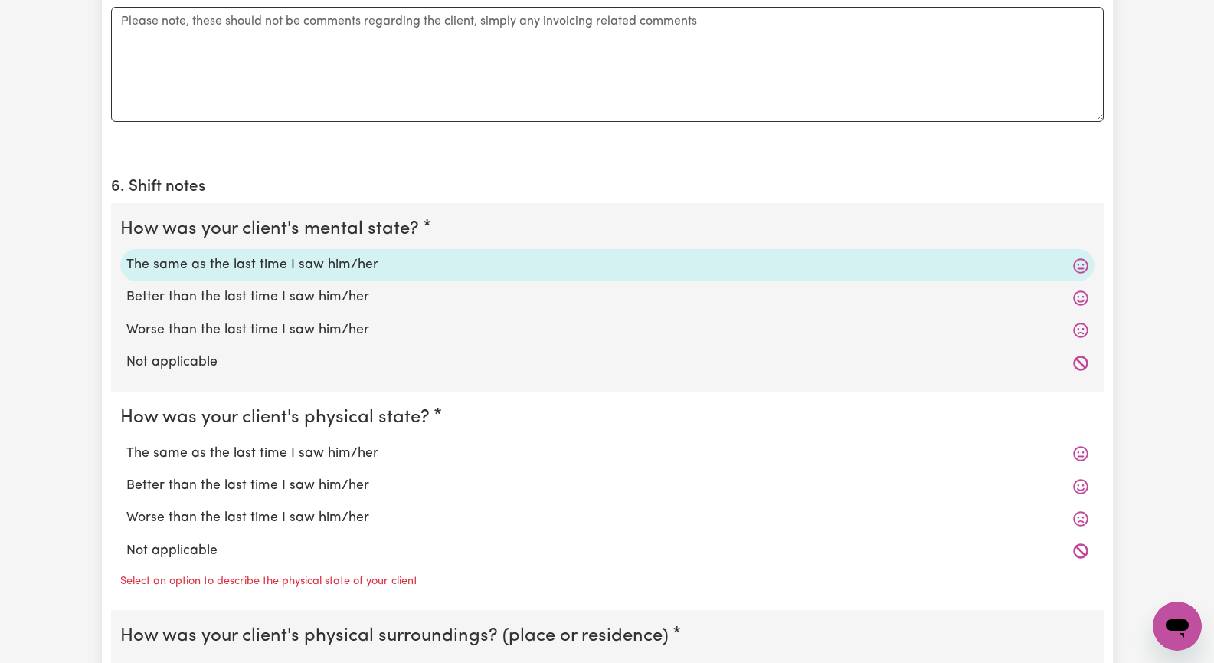
click at [368, 450] on label "The same as the last time I saw him/her" at bounding box center [607, 454] width 962 height 20
click at [126, 444] on input "The same as the last time I saw him/her" at bounding box center [126, 443] width 1 height 1
radio input "true"
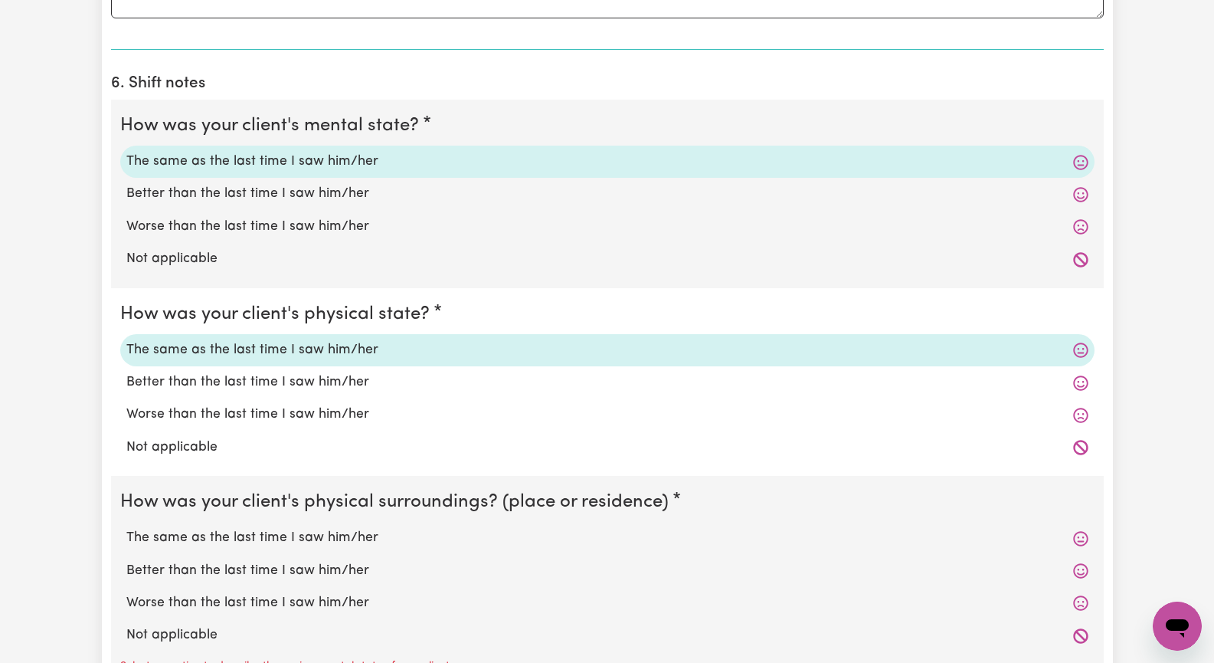
scroll to position [1379, 0]
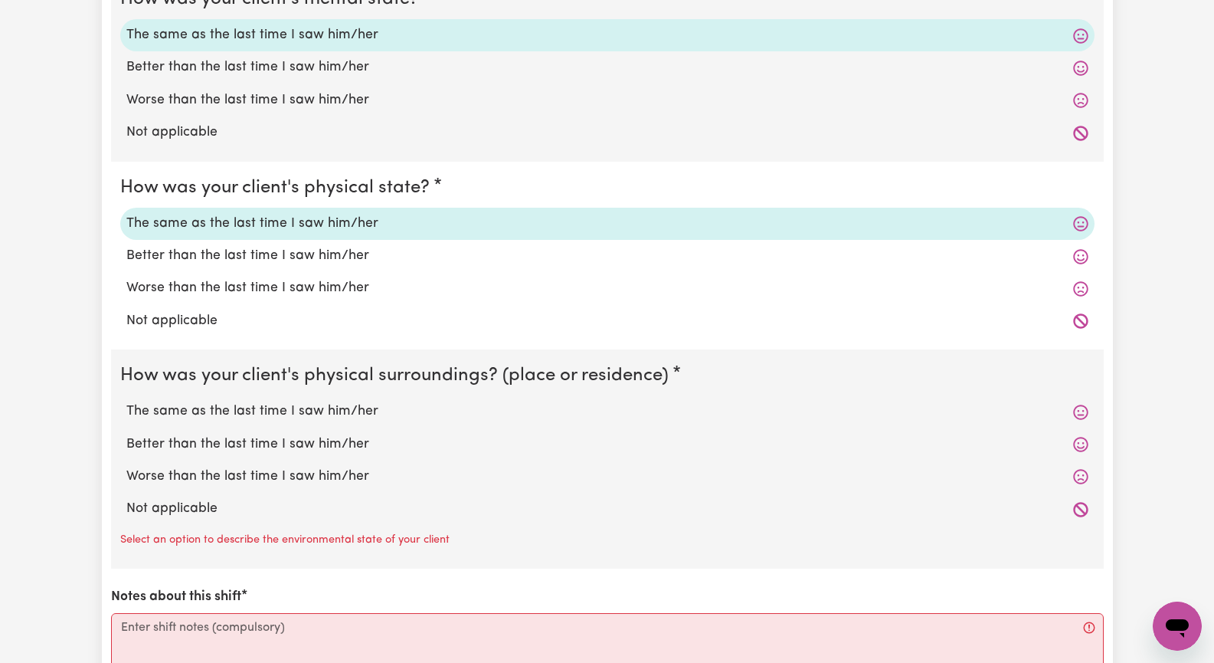
click at [365, 414] on label "The same as the last time I saw him/her" at bounding box center [607, 411] width 962 height 20
click at [126, 401] on input "The same as the last time I saw him/her" at bounding box center [126, 401] width 1 height 1
radio input "true"
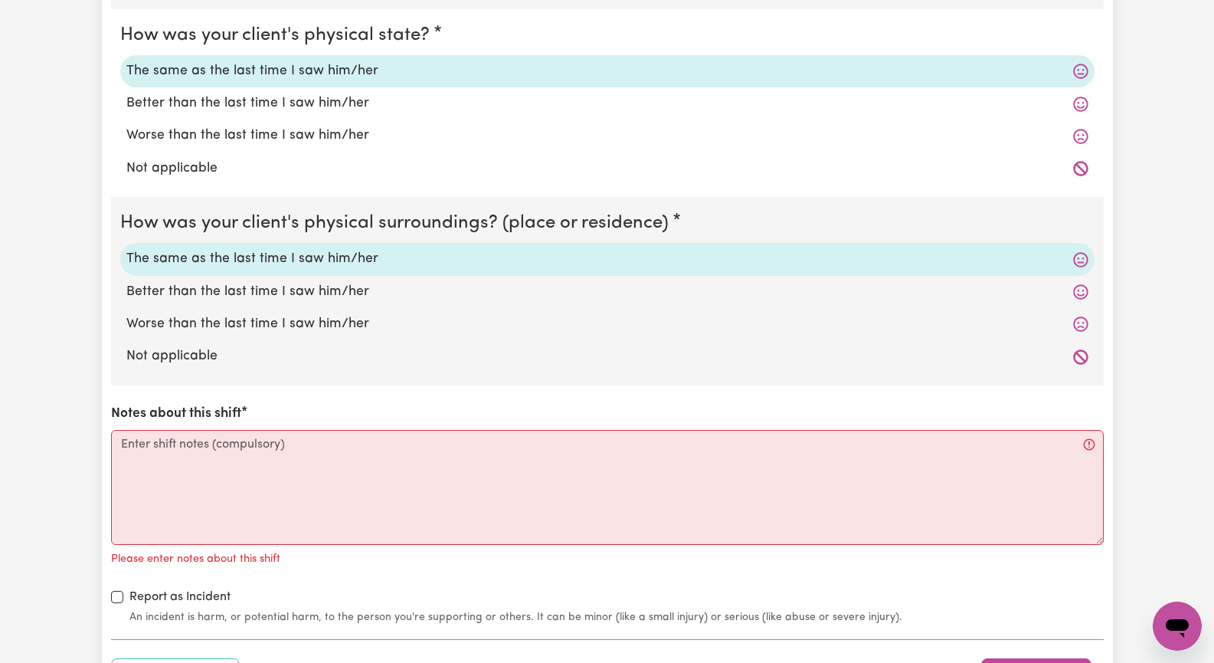
scroll to position [1532, 0]
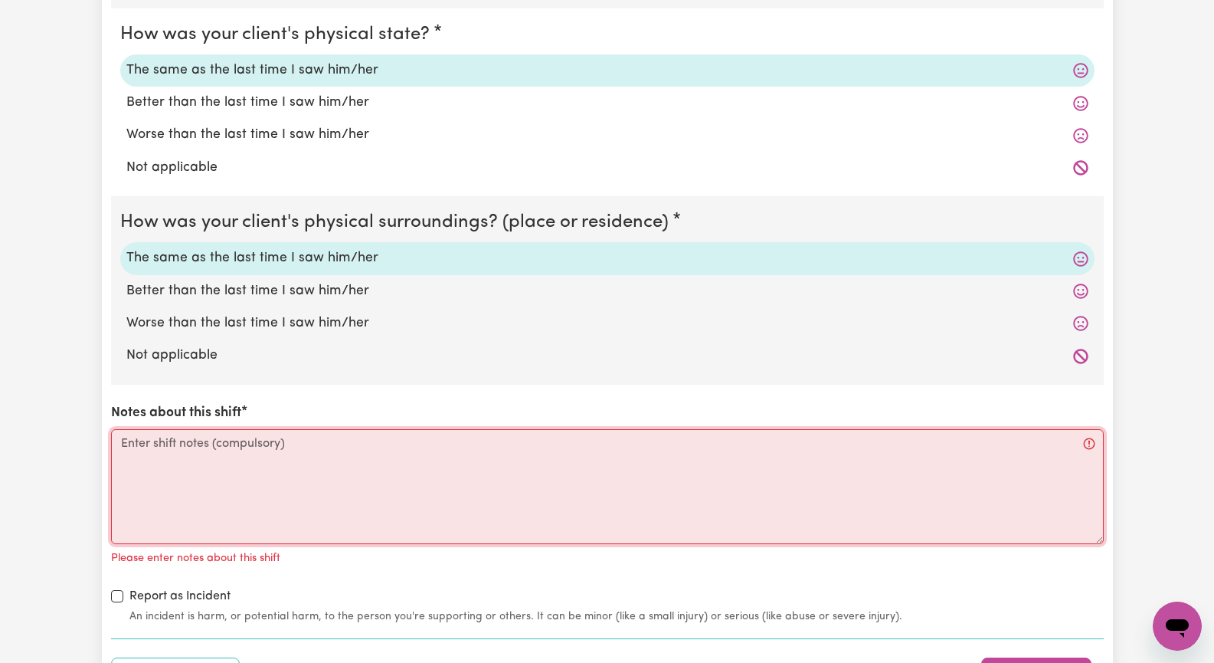
click at [200, 471] on textarea "Notes about this shift" at bounding box center [607, 486] width 993 height 115
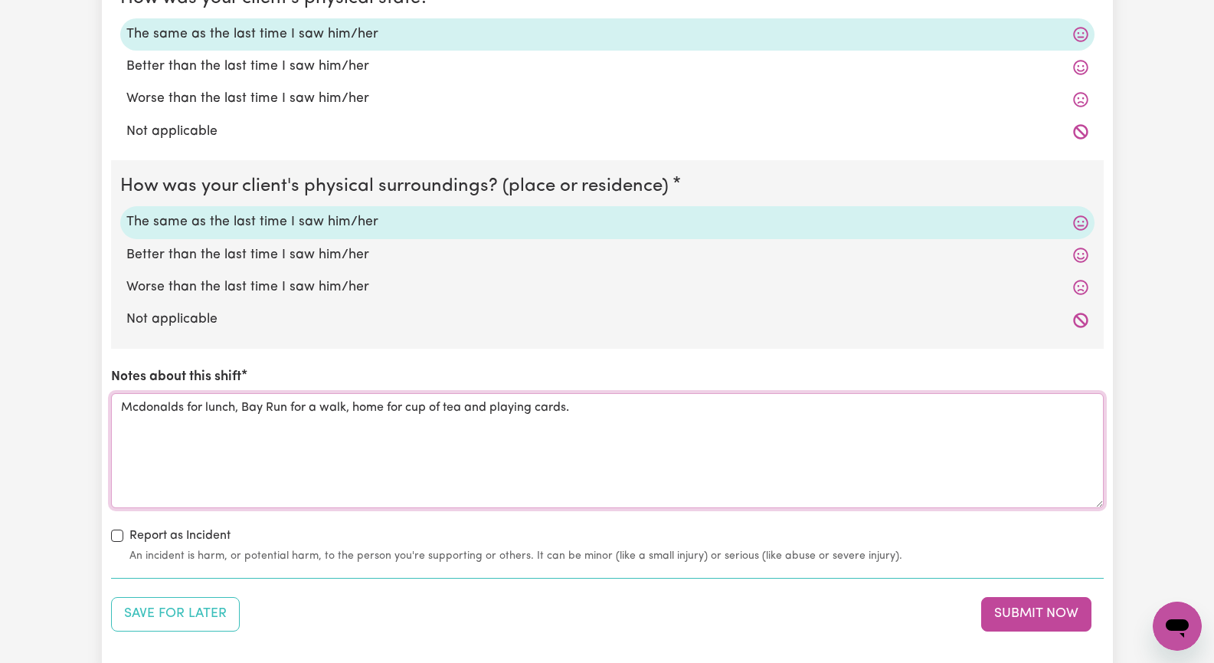
scroll to position [1685, 0]
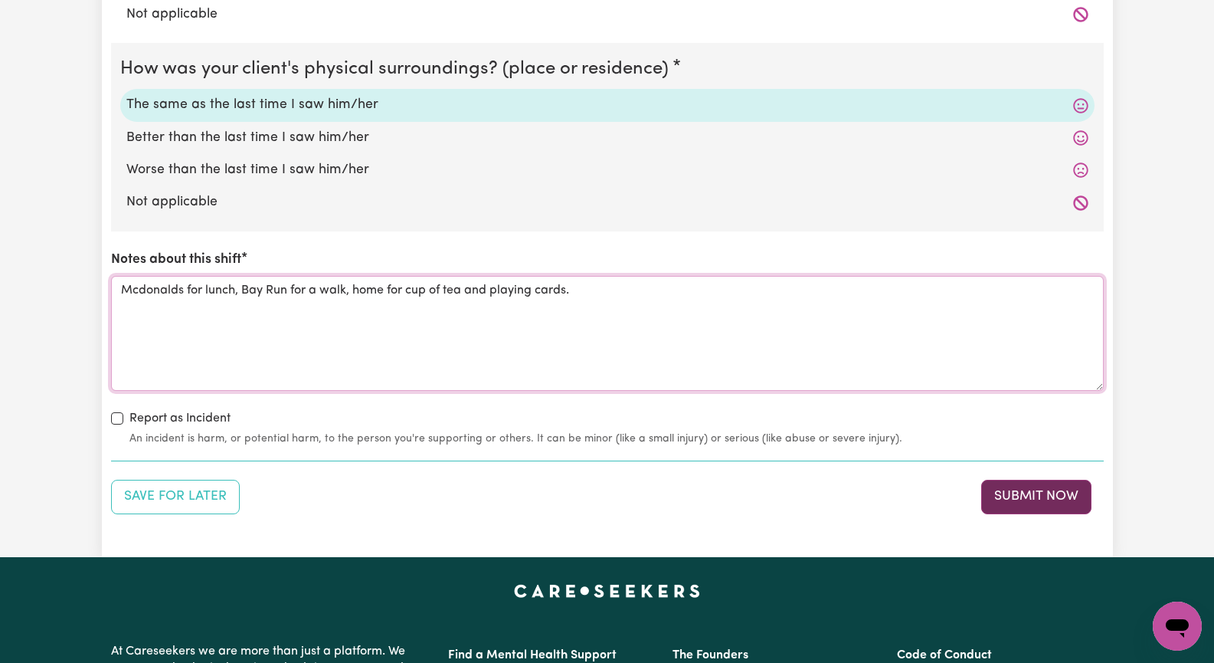
type textarea "Mcdonalds for lunch, Bay Run for a walk, home for cup of tea and playing cards."
click at [1039, 503] on button "Submit Now" at bounding box center [1036, 497] width 110 height 34
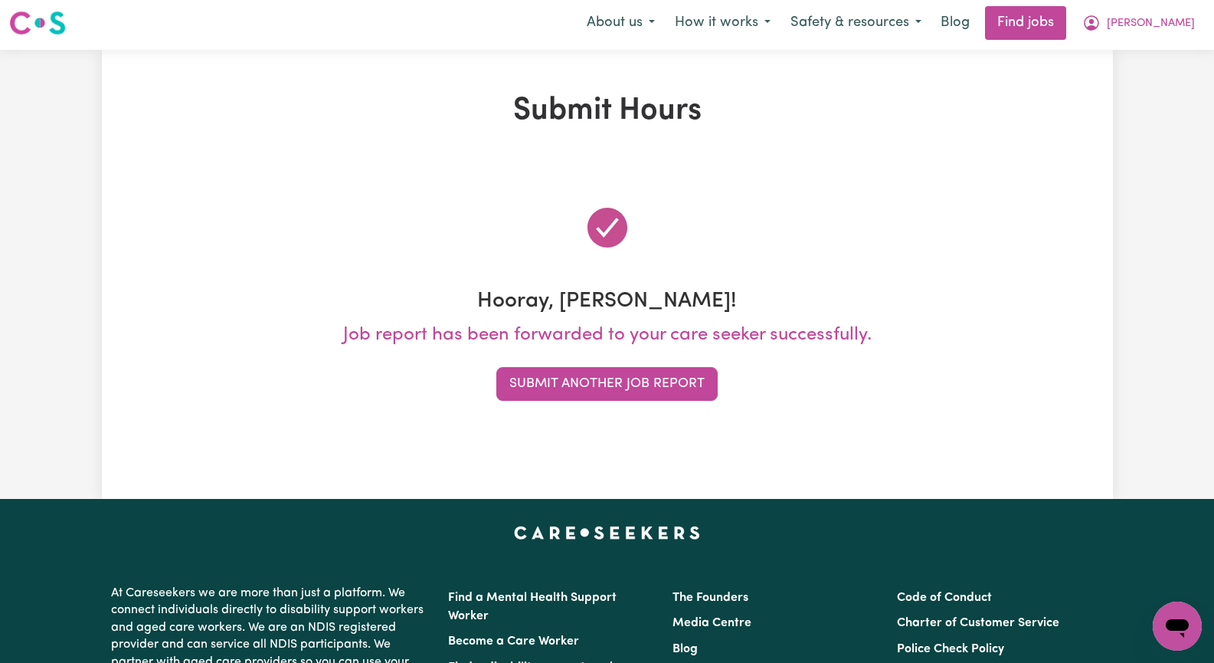
scroll to position [0, 0]
